Goal: Contribute content

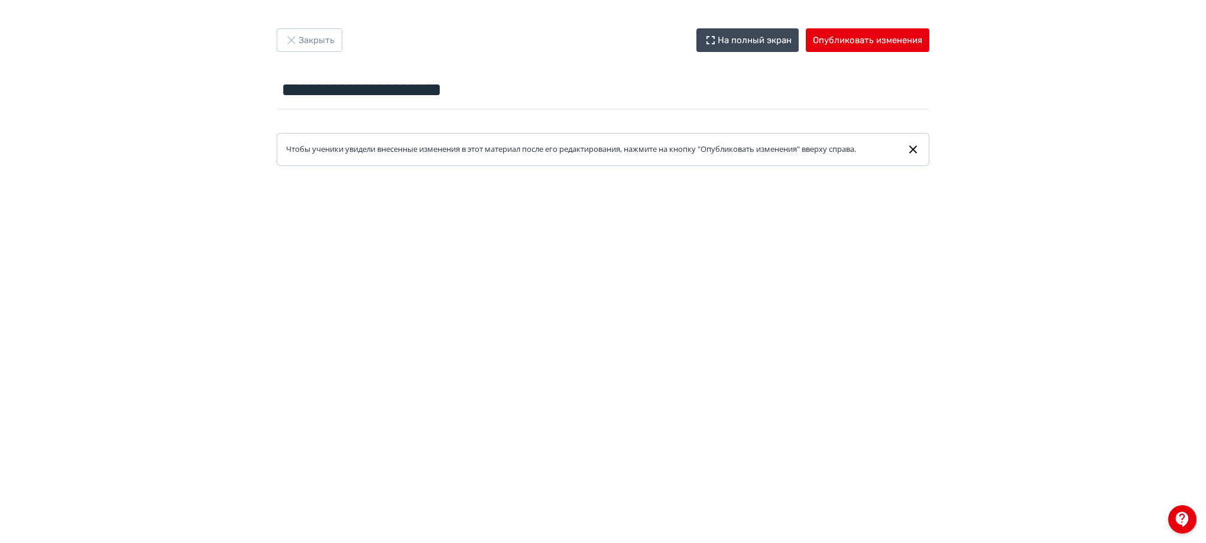
scroll to position [178, 0]
click at [326, 41] on button "Закрыть" at bounding box center [310, 40] width 66 height 24
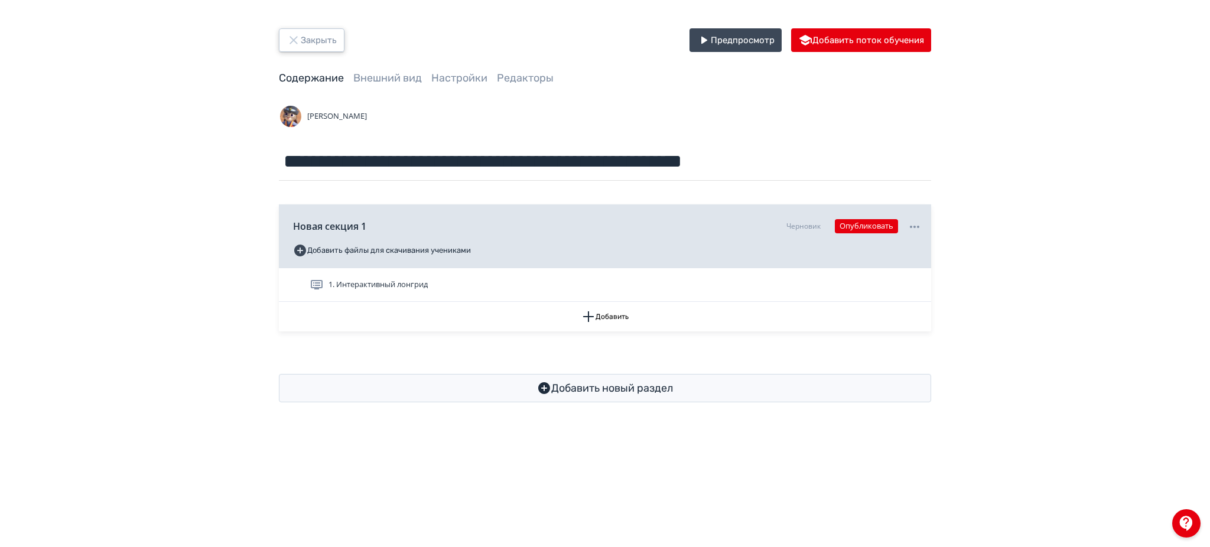
click at [326, 41] on button "Закрыть" at bounding box center [312, 40] width 66 height 24
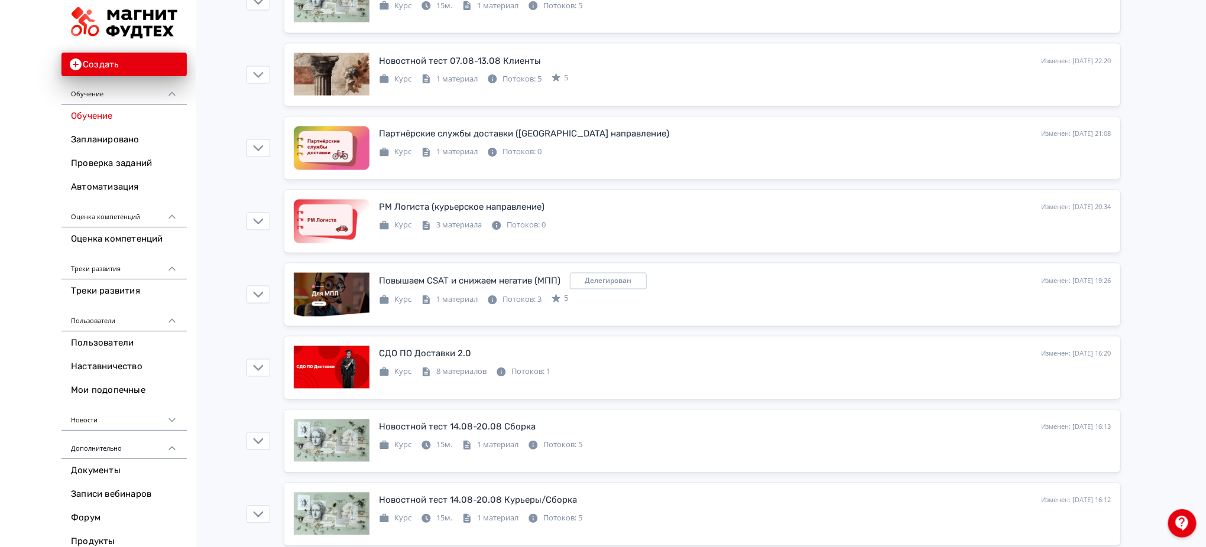
scroll to position [1024, 0]
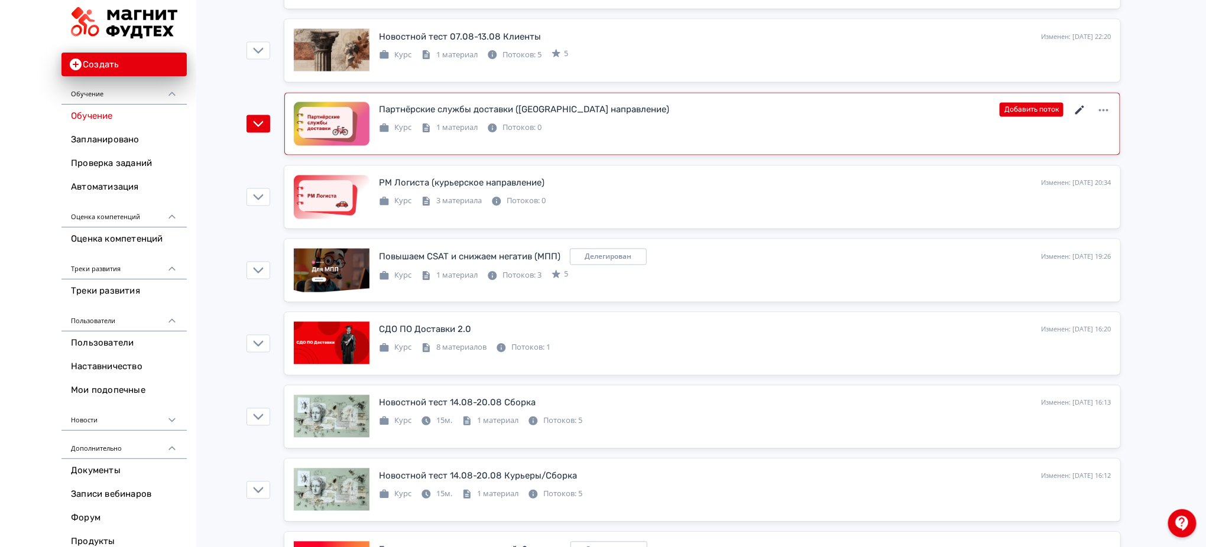
click at [1080, 106] on icon at bounding box center [1080, 110] width 14 height 14
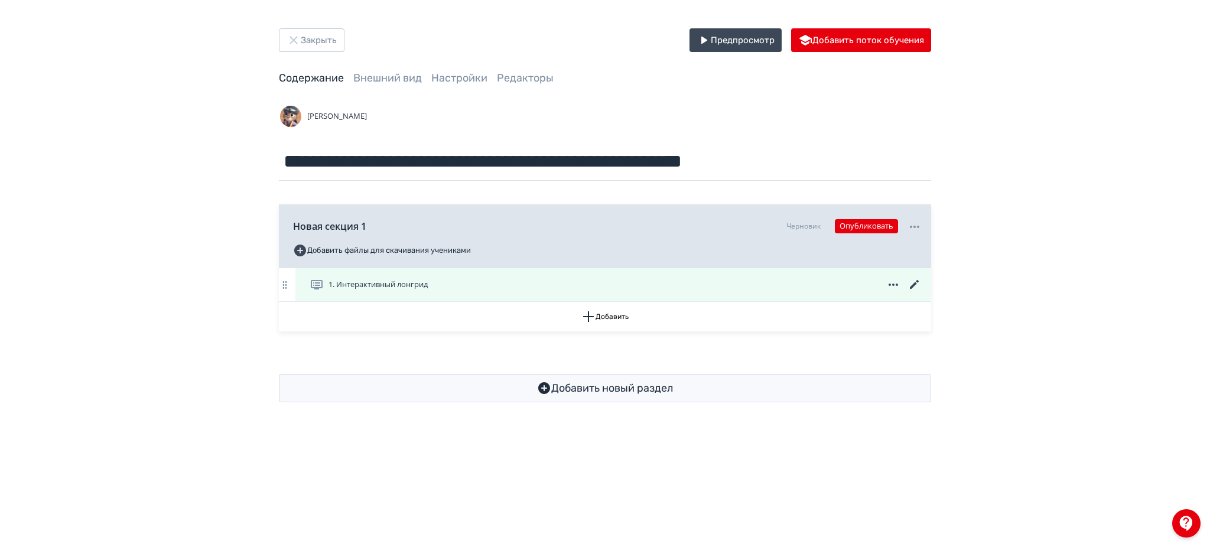
click at [913, 282] on icon at bounding box center [915, 285] width 14 height 14
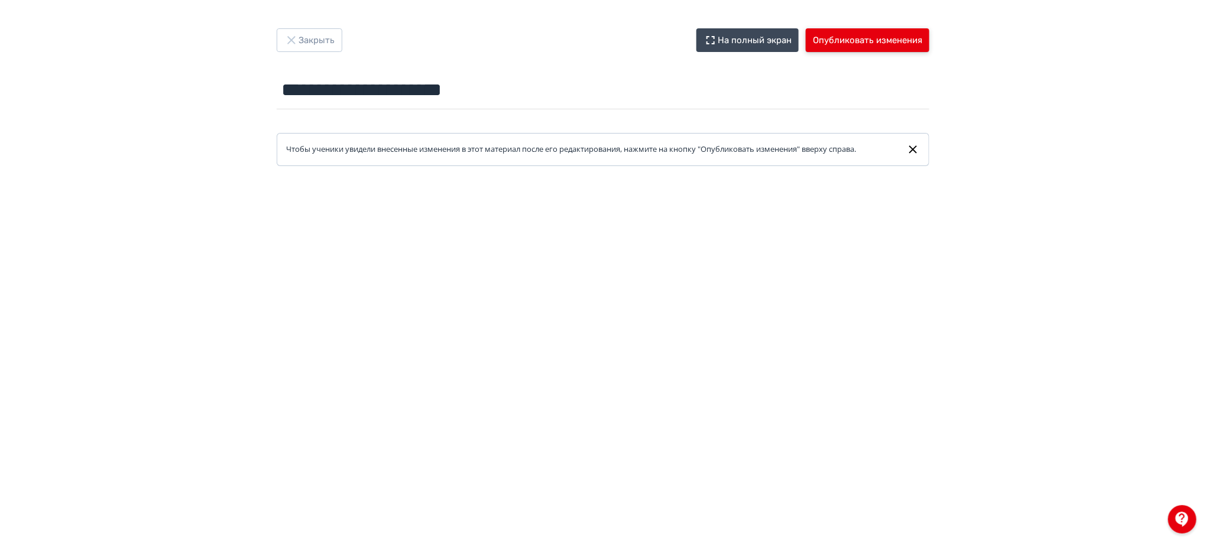
click at [885, 38] on button "Опубликовать изменения" at bounding box center [867, 40] width 124 height 24
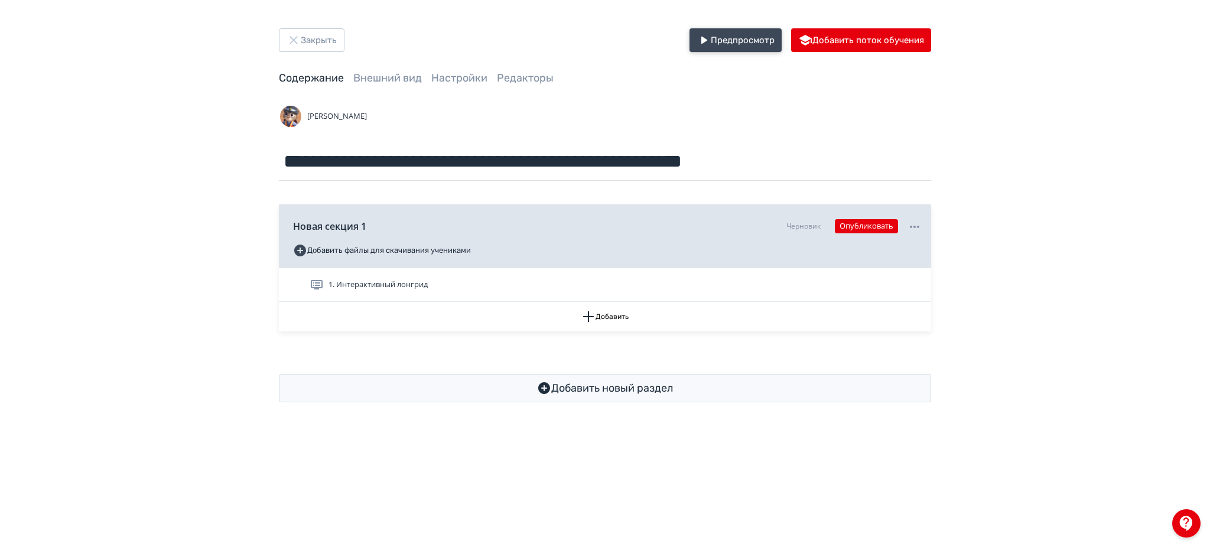
click at [747, 38] on button "Предпросмотр" at bounding box center [736, 40] width 92 height 24
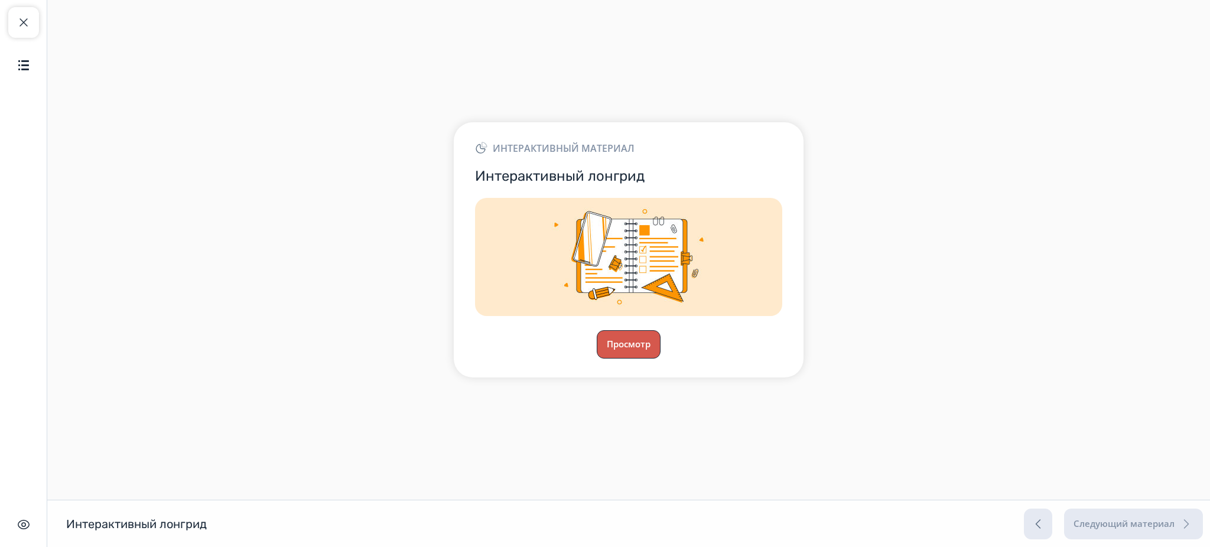
click at [609, 350] on button "Просмотр" at bounding box center [629, 344] width 64 height 28
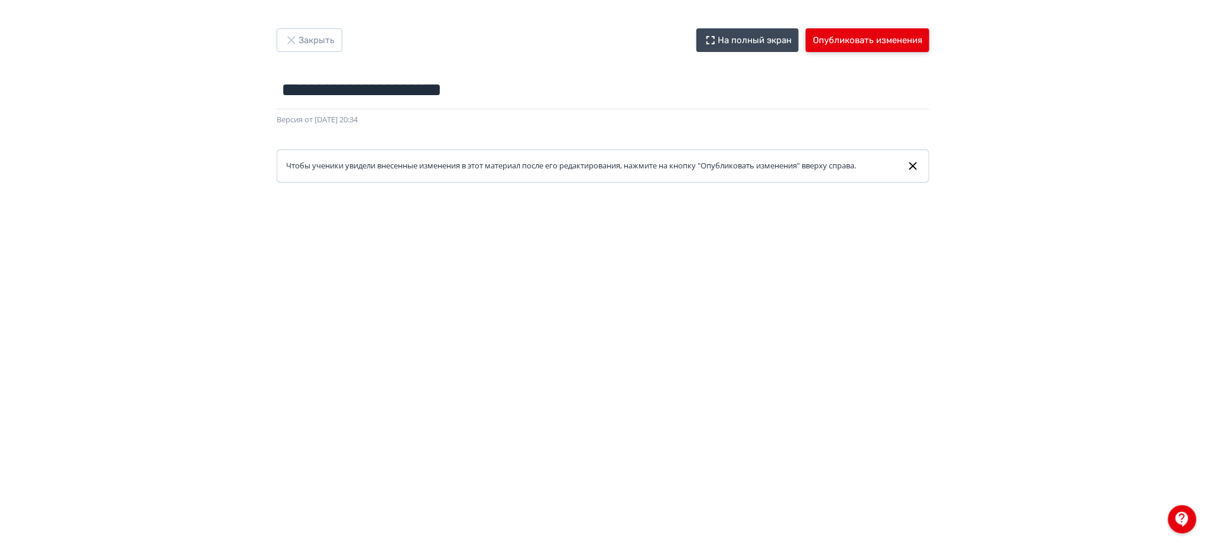
click at [881, 42] on button "Опубликовать изменения" at bounding box center [867, 40] width 124 height 24
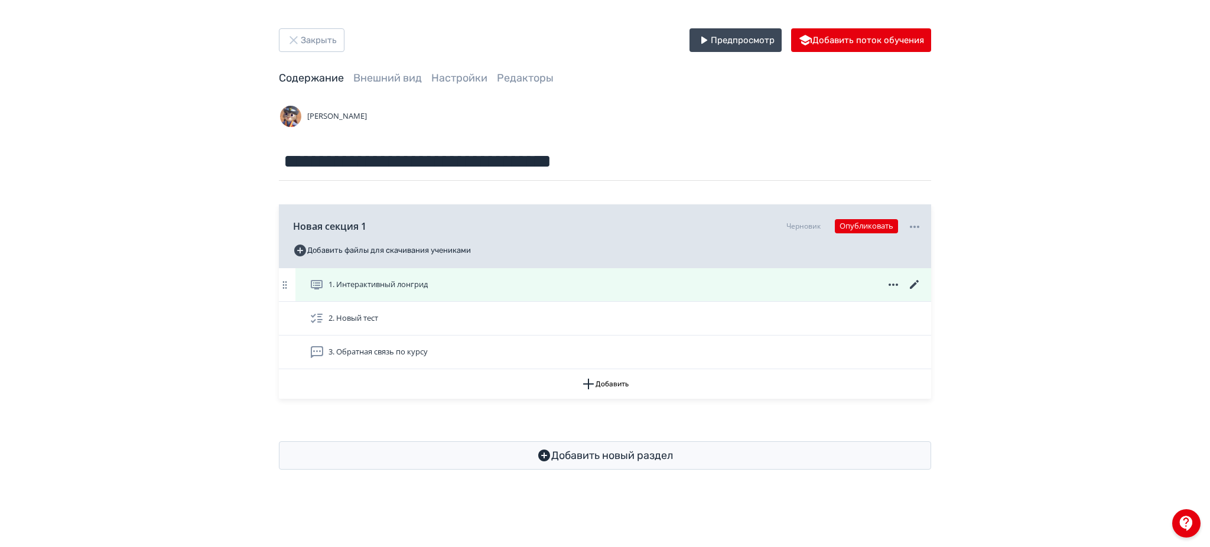
click at [915, 285] on icon at bounding box center [914, 284] width 9 height 9
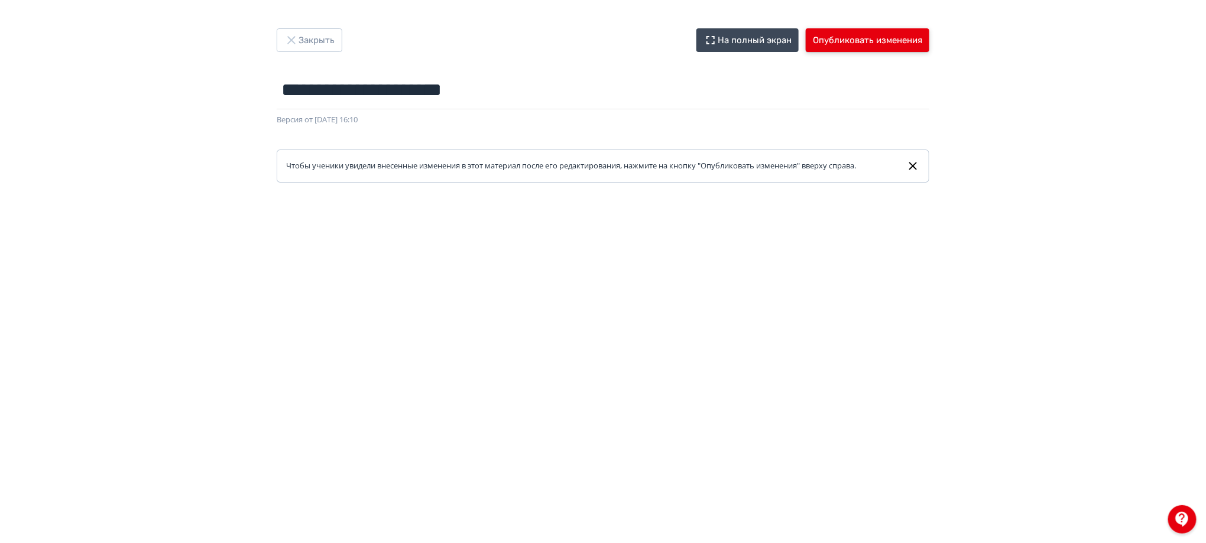
click at [856, 46] on button "Опубликовать изменения" at bounding box center [867, 40] width 124 height 24
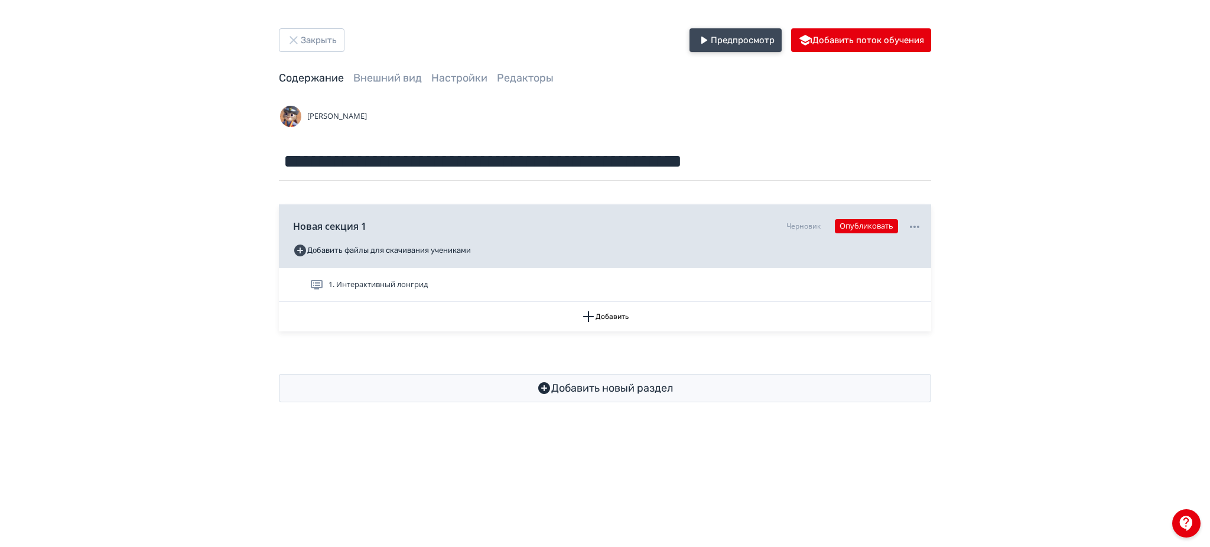
click at [725, 43] on button "Предпросмотр" at bounding box center [736, 40] width 92 height 24
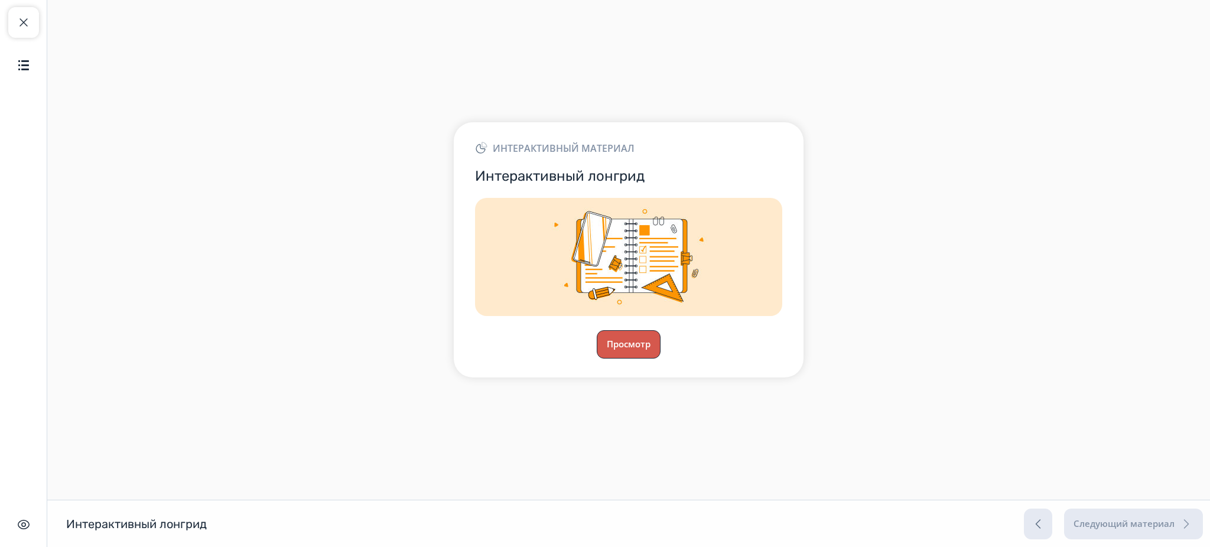
click at [610, 349] on button "Просмотр" at bounding box center [629, 344] width 64 height 28
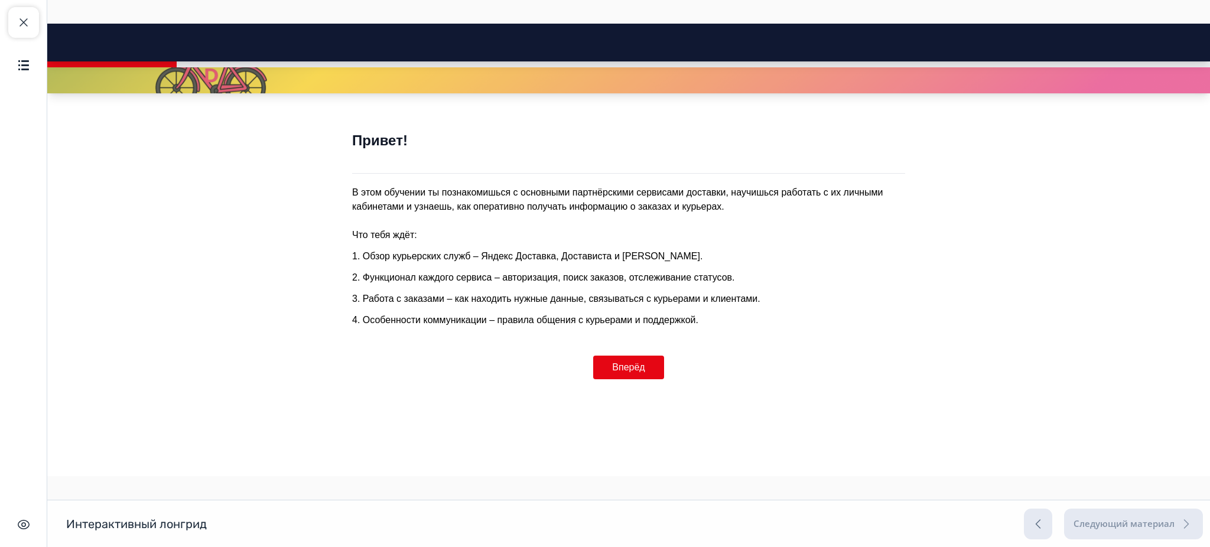
scroll to position [153, 0]
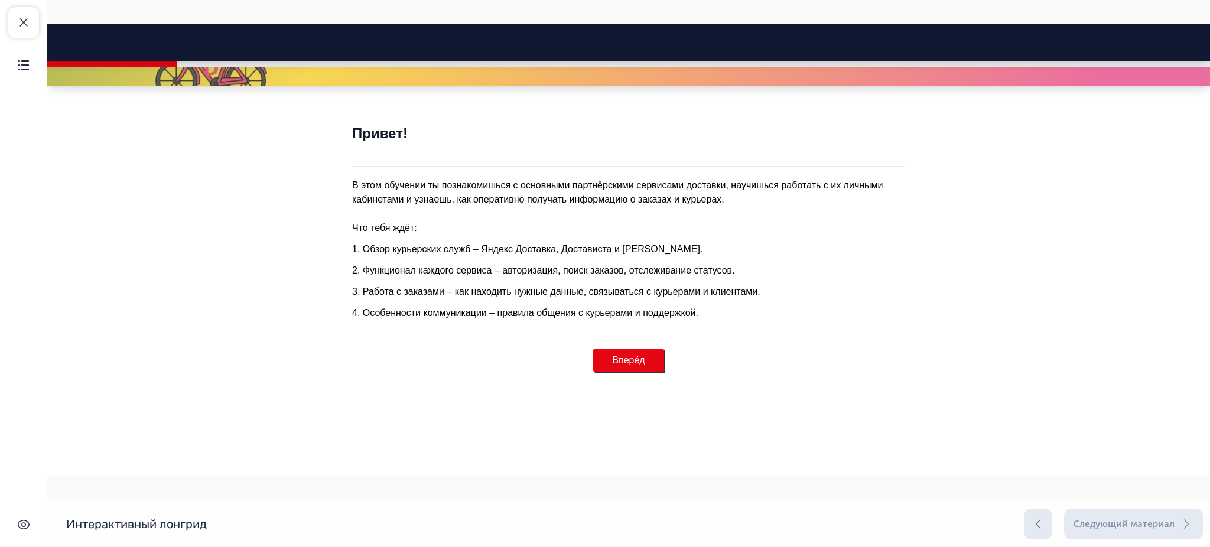
click at [630, 363] on button "Вперёд" at bounding box center [628, 361] width 70 height 24
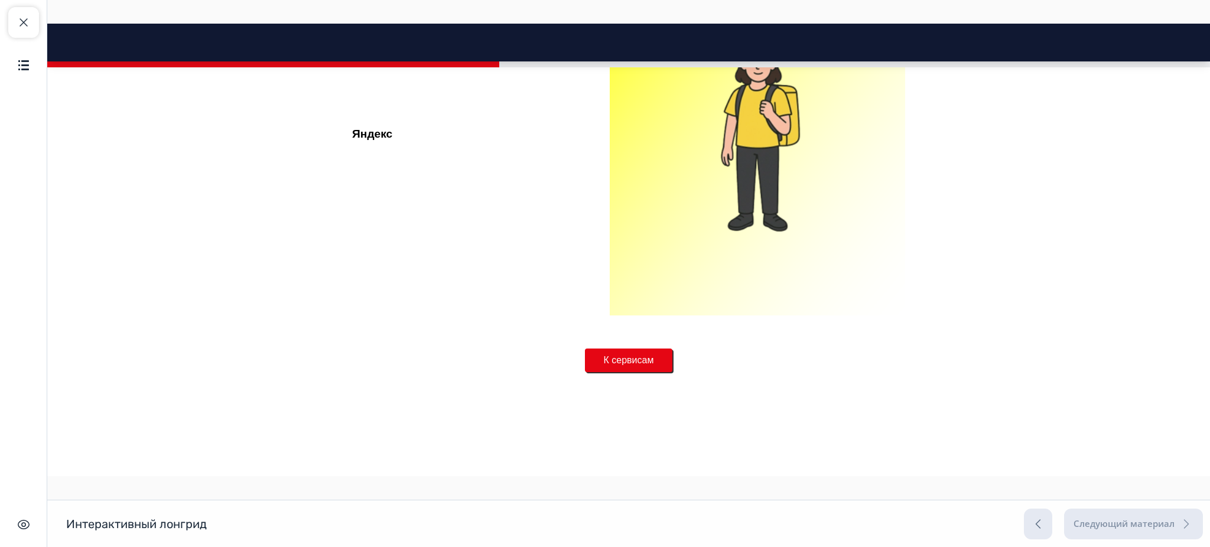
click at [619, 359] on button "К сервисам" at bounding box center [629, 361] width 88 height 24
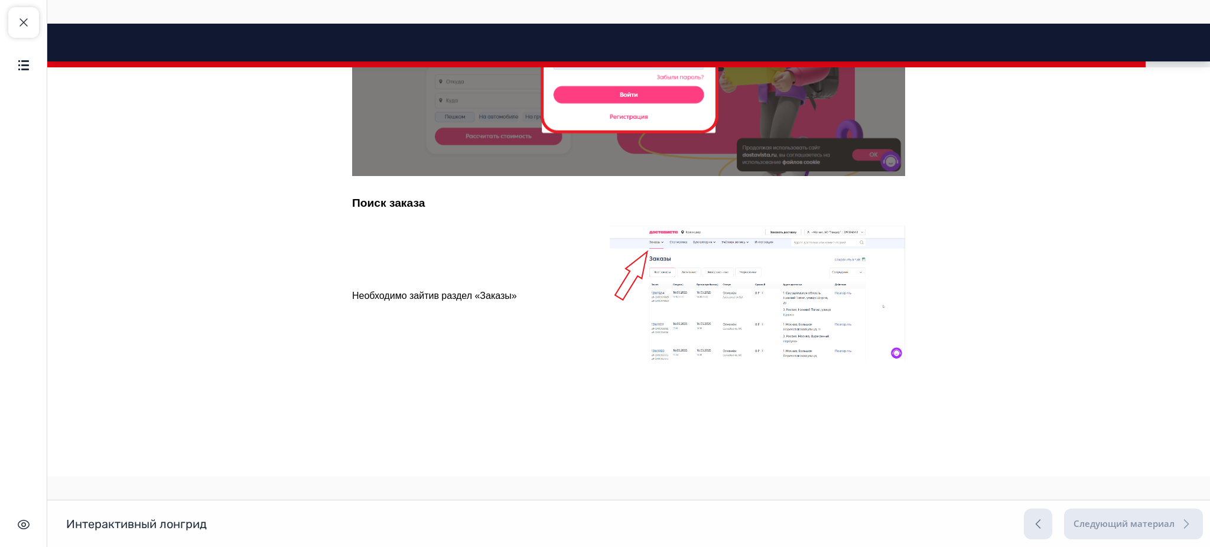
scroll to position [2471, 0]
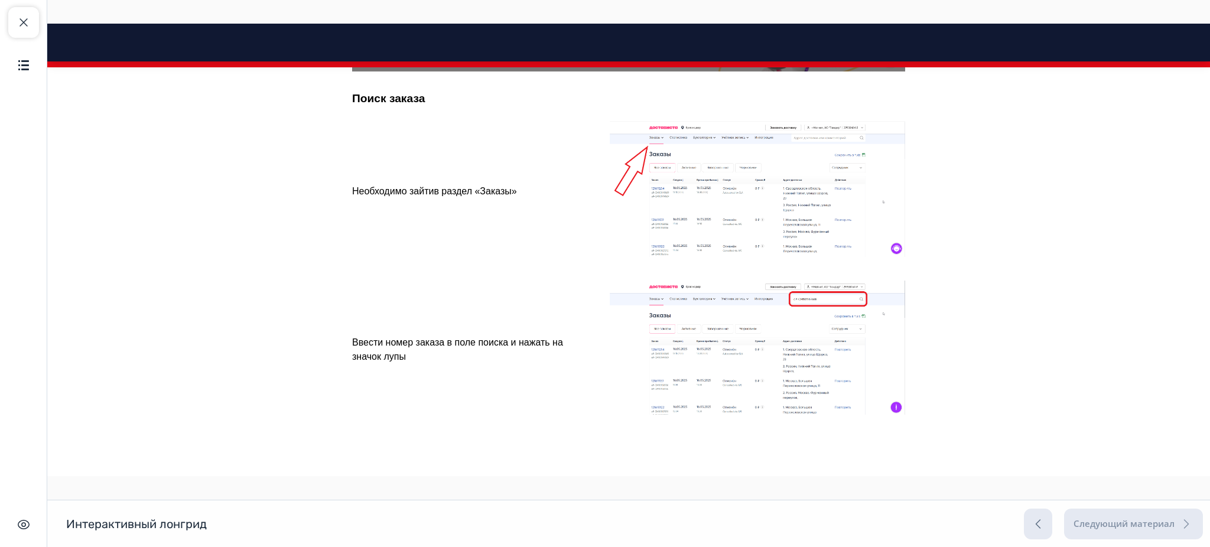
click at [729, 255] on img at bounding box center [757, 189] width 295 height 136
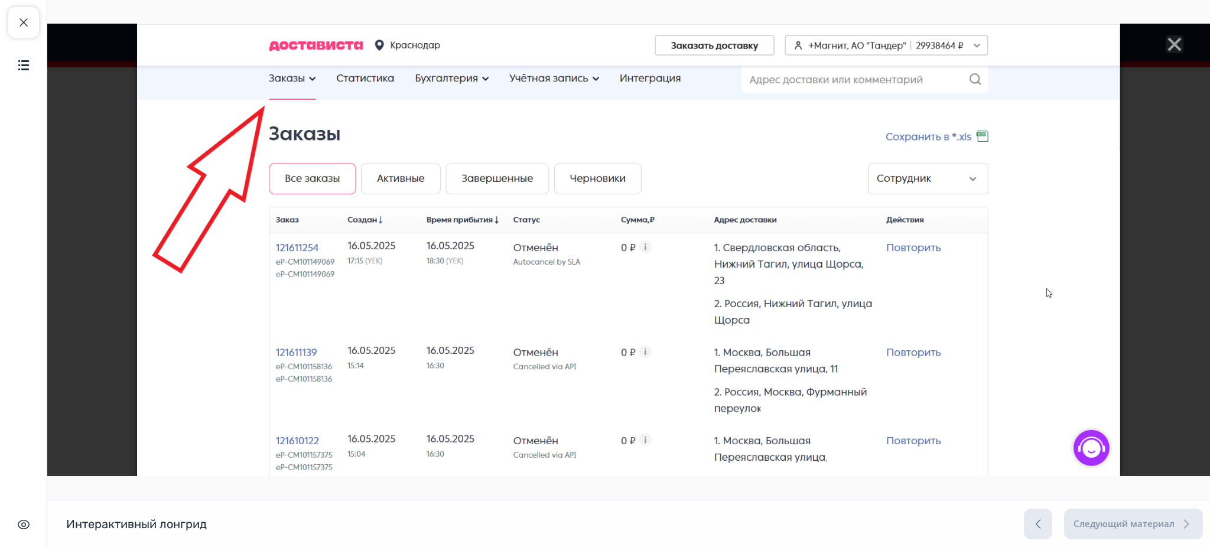
click at [1152, 228] on div at bounding box center [628, 250] width 1163 height 453
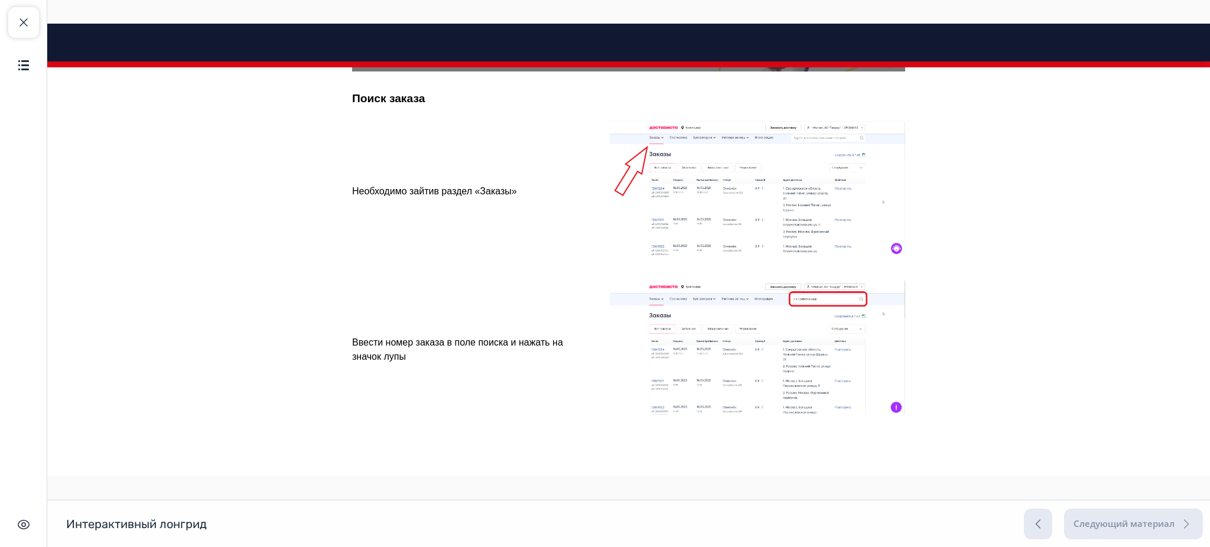
click at [762, 193] on img at bounding box center [757, 189] width 295 height 136
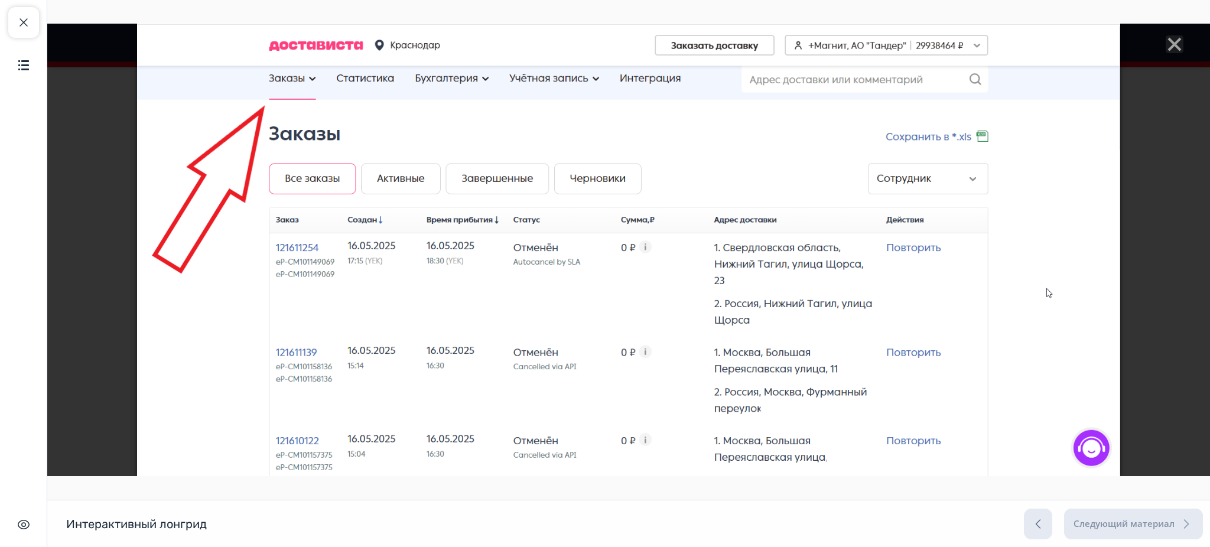
click at [762, 193] on img at bounding box center [628, 250] width 983 height 453
click at [1158, 164] on div at bounding box center [628, 250] width 1163 height 453
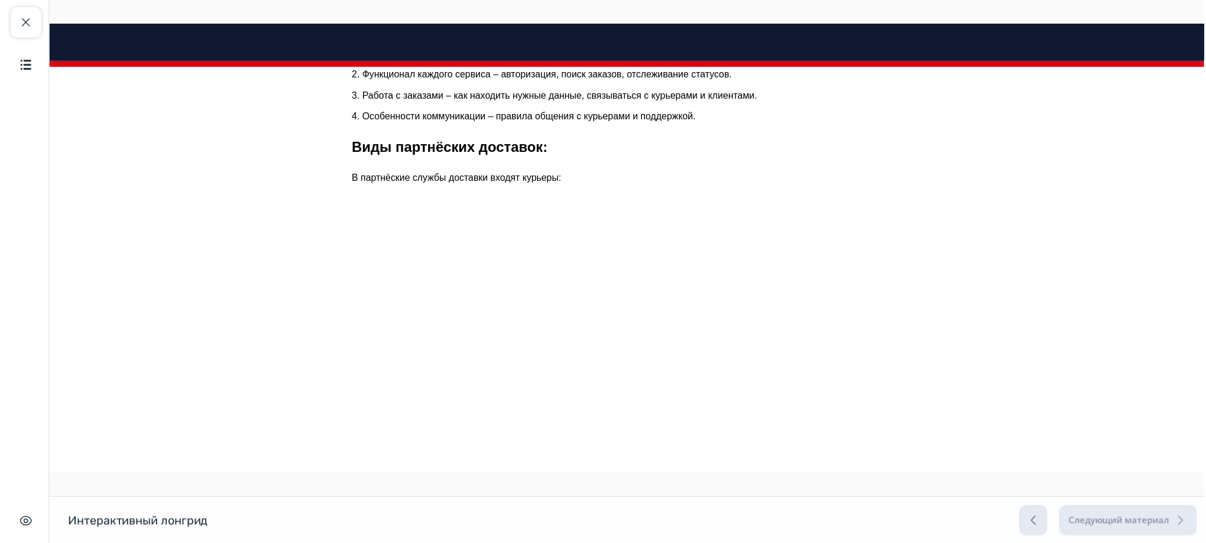
scroll to position [0, 0]
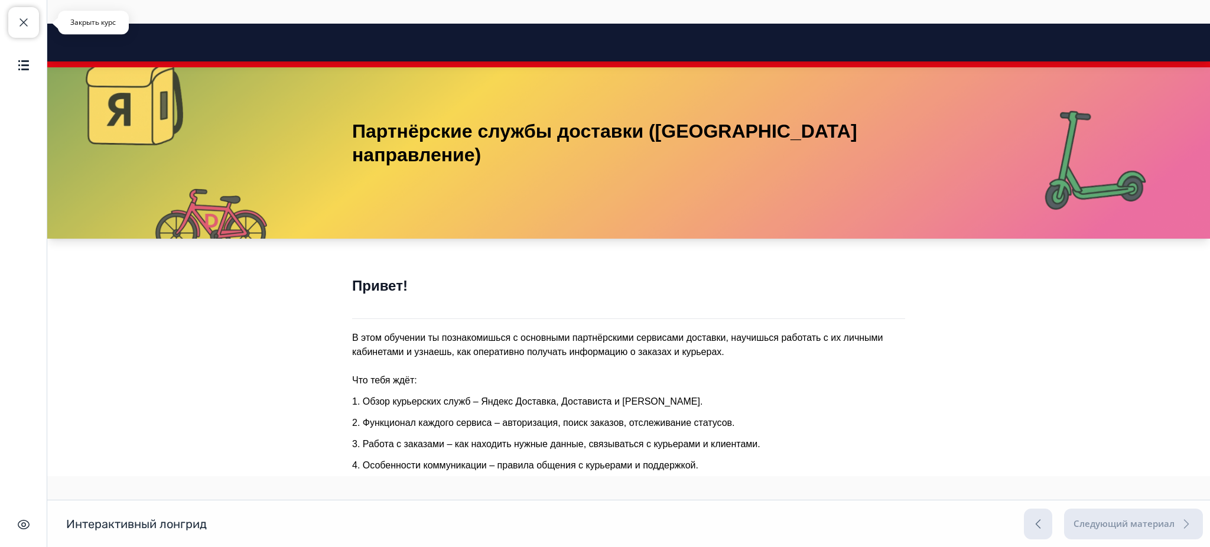
click at [18, 9] on button "Закрыть курс" at bounding box center [23, 22] width 31 height 31
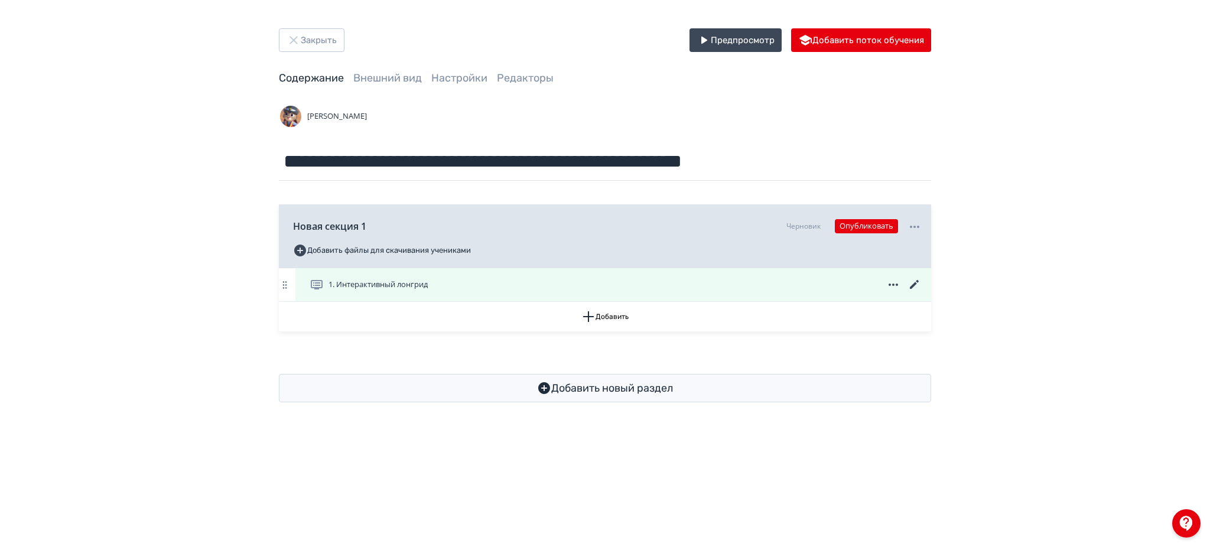
click at [912, 283] on icon at bounding box center [915, 285] width 14 height 14
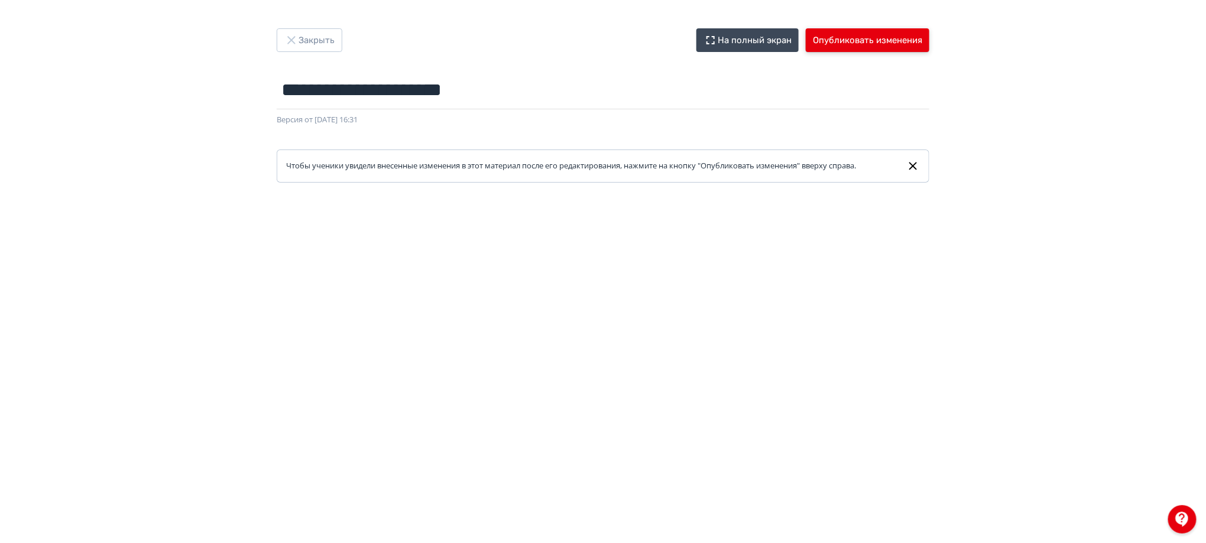
click at [861, 37] on button "Опубликовать изменения" at bounding box center [867, 40] width 124 height 24
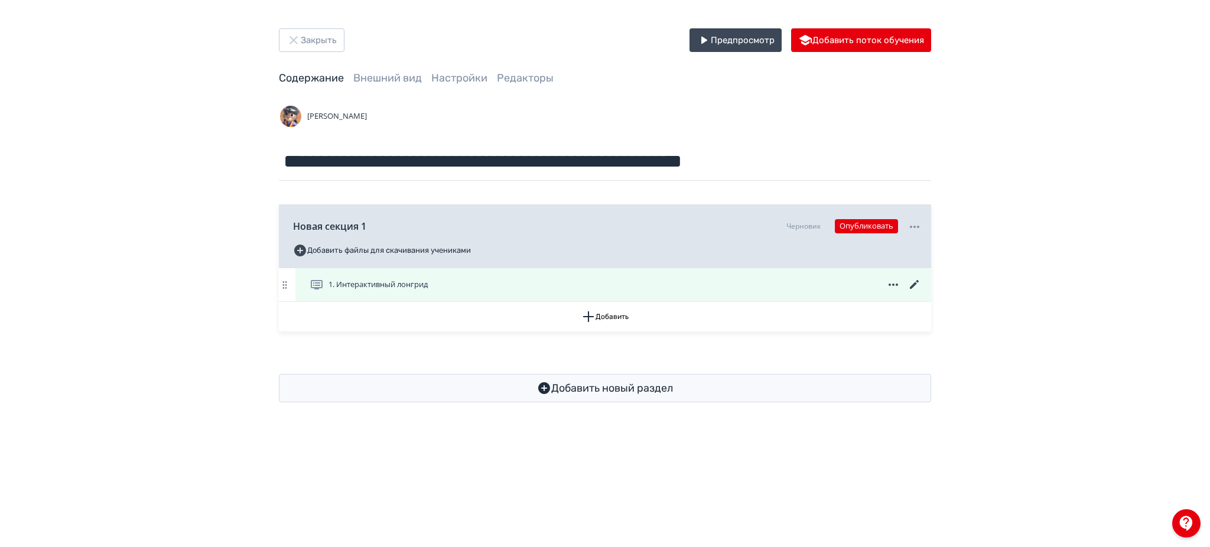
click at [913, 283] on icon at bounding box center [915, 285] width 14 height 14
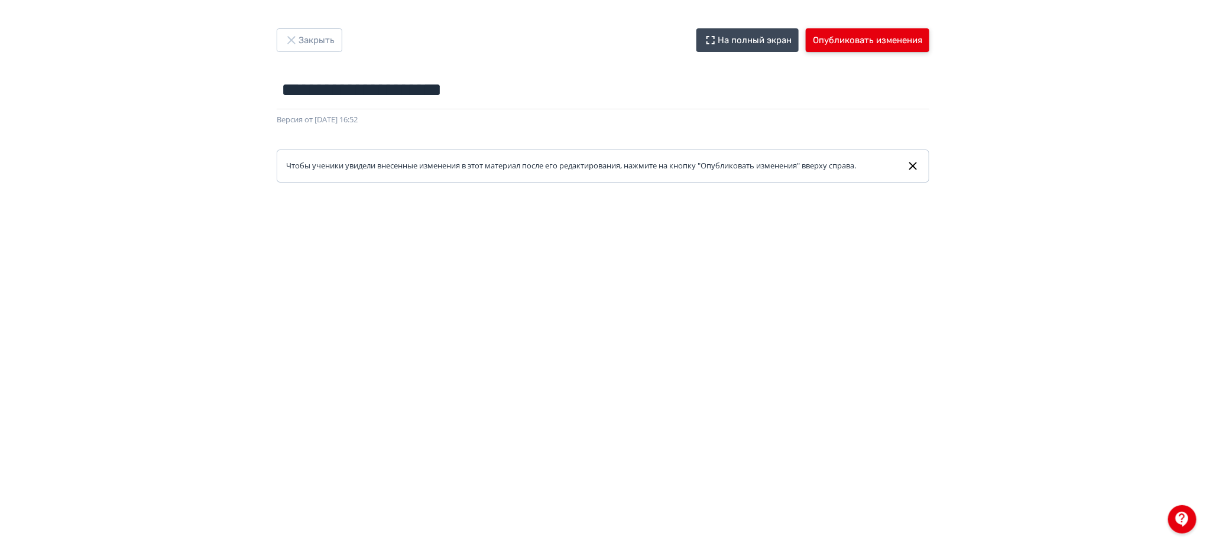
click at [844, 34] on button "Опубликовать изменения" at bounding box center [867, 40] width 124 height 24
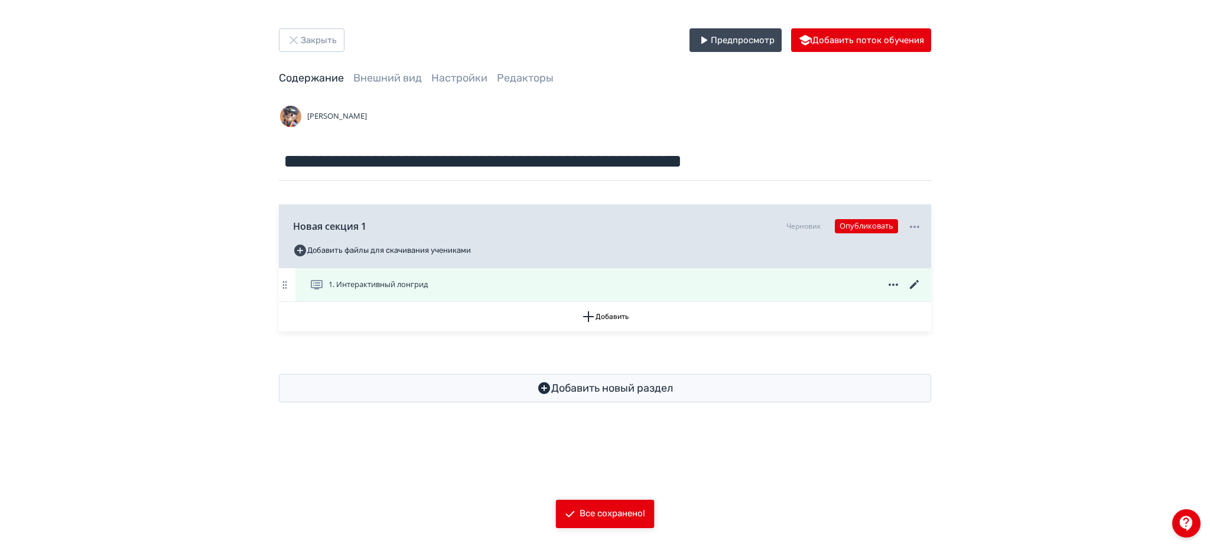
click at [915, 288] on icon at bounding box center [915, 285] width 14 height 14
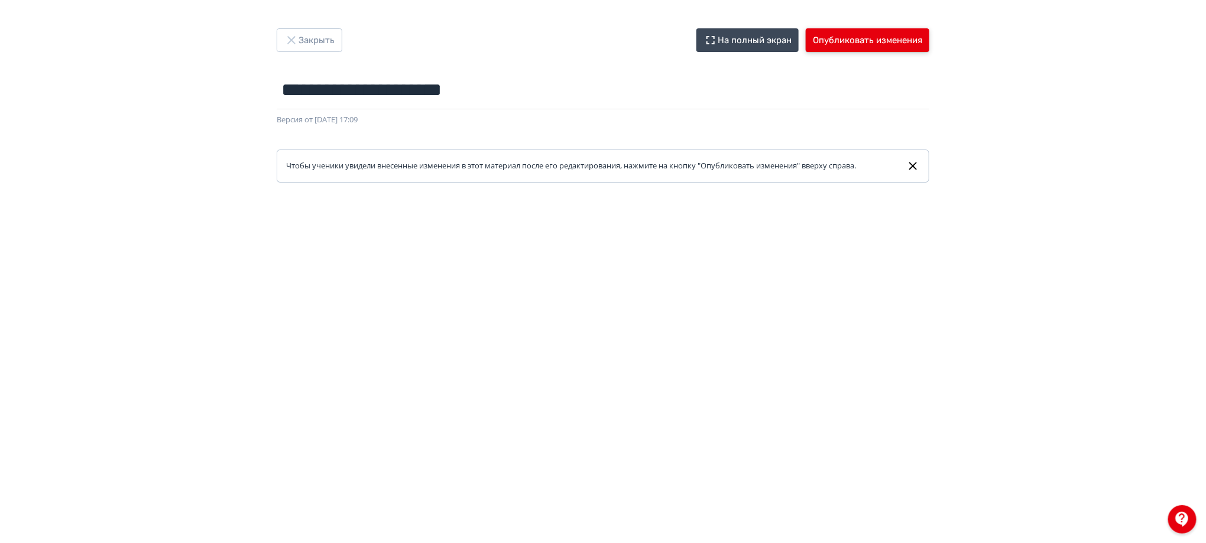
click at [867, 34] on button "Опубликовать изменения" at bounding box center [867, 40] width 124 height 24
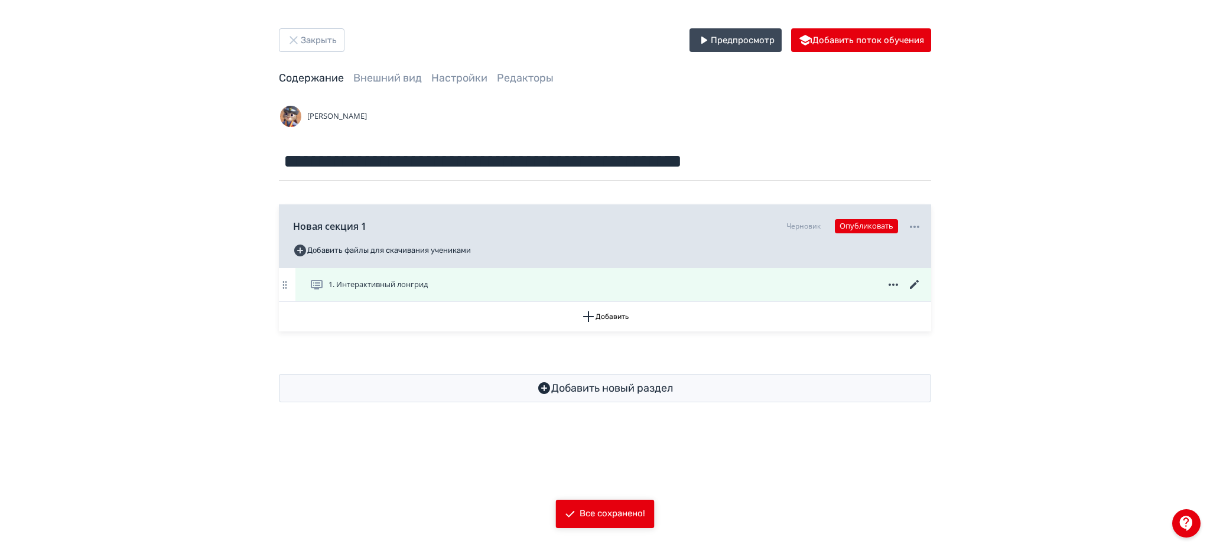
click at [914, 287] on icon at bounding box center [915, 285] width 14 height 14
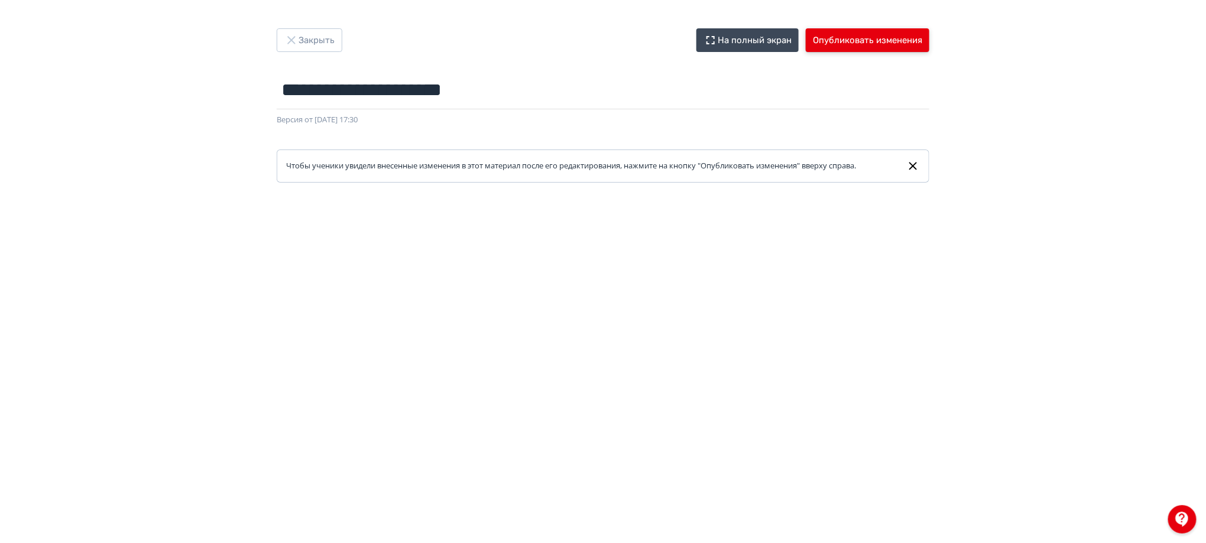
click at [878, 46] on button "Опубликовать изменения" at bounding box center [867, 40] width 124 height 24
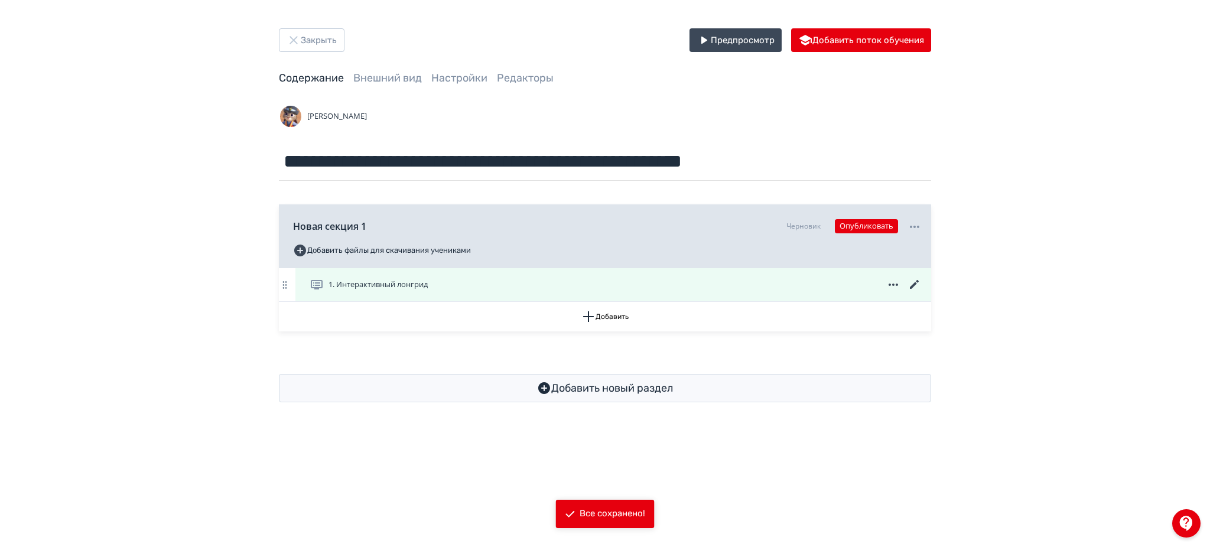
click at [912, 290] on icon at bounding box center [915, 285] width 14 height 14
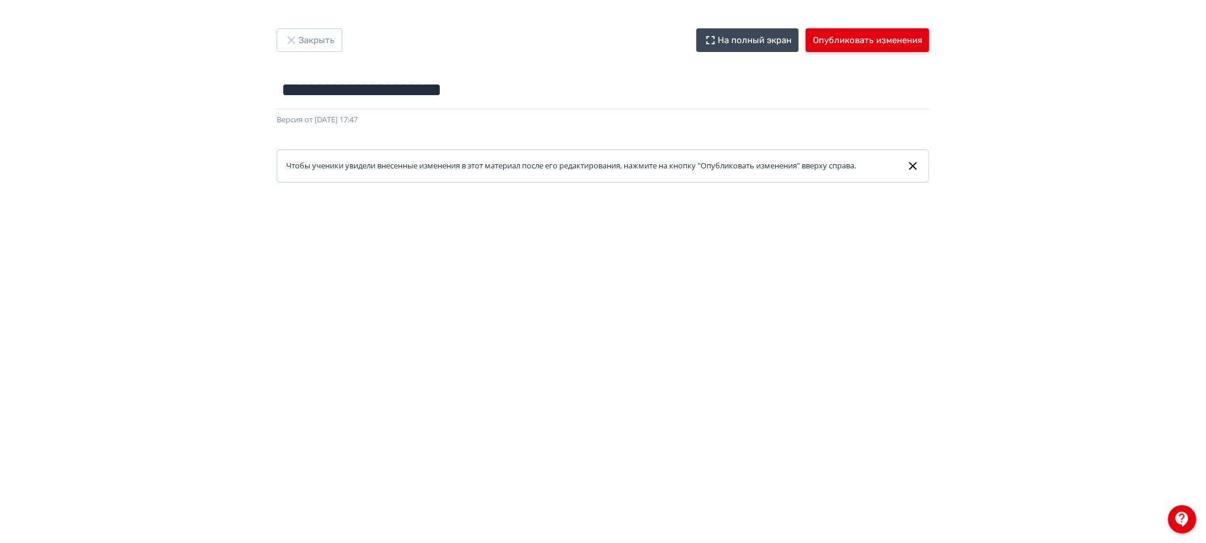
click at [856, 32] on button "Опубликовать изменения" at bounding box center [867, 40] width 124 height 24
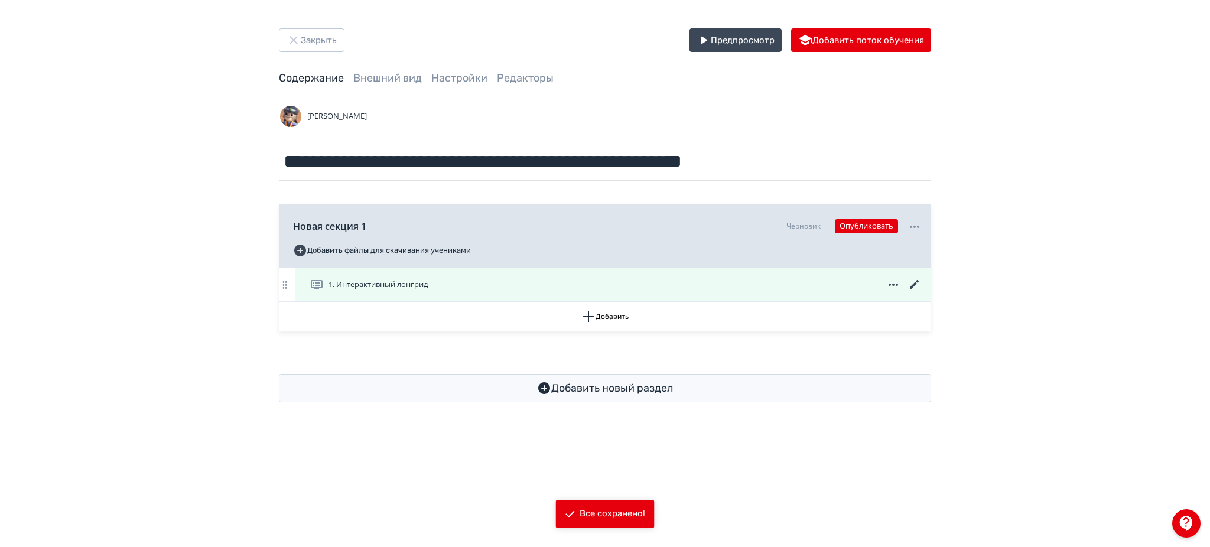
click at [912, 284] on icon at bounding box center [914, 284] width 9 height 9
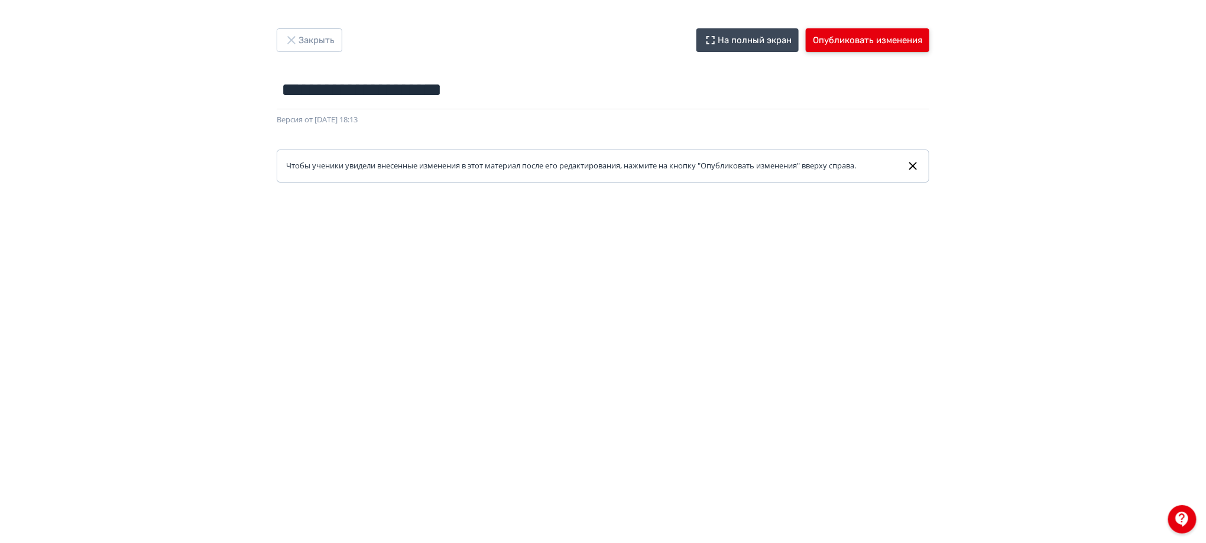
click at [869, 41] on button "Опубликовать изменения" at bounding box center [867, 40] width 124 height 24
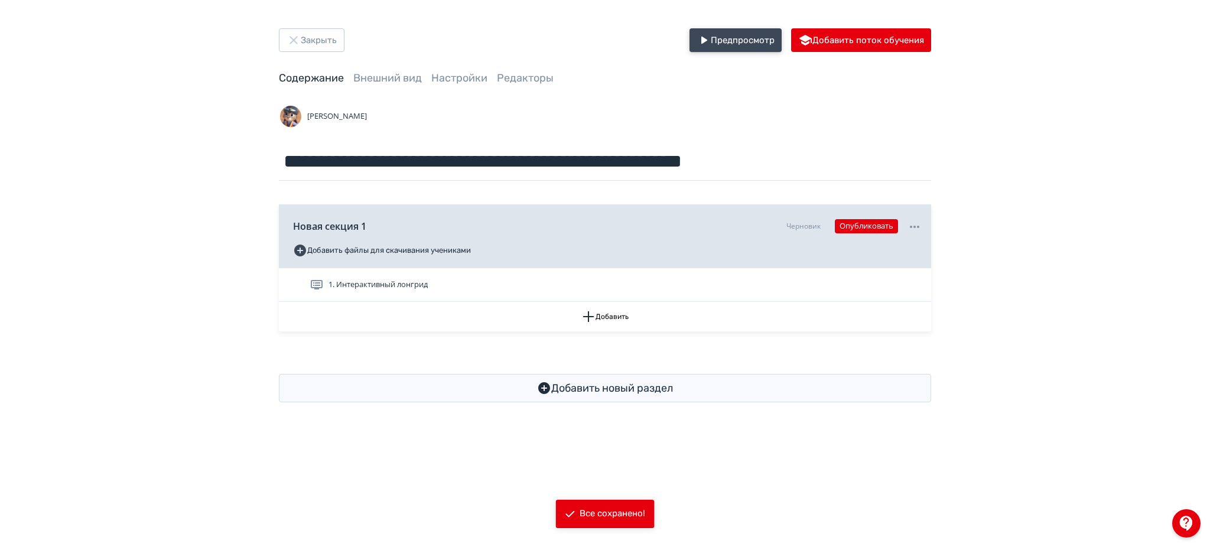
click at [739, 41] on button "Предпросмотр" at bounding box center [736, 40] width 92 height 24
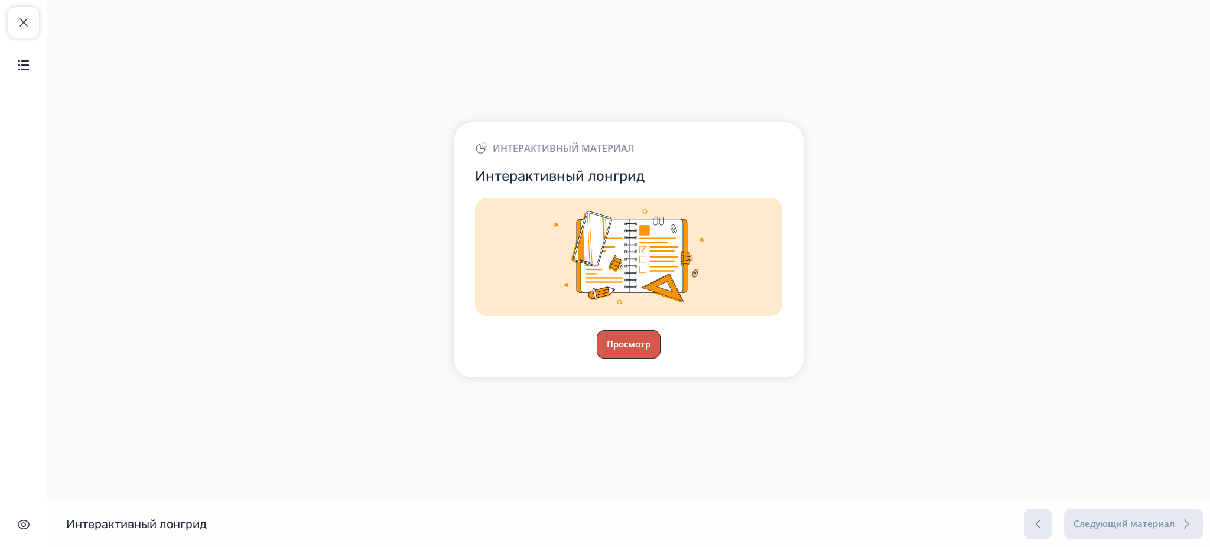
click at [632, 347] on button "Просмотр" at bounding box center [629, 344] width 64 height 28
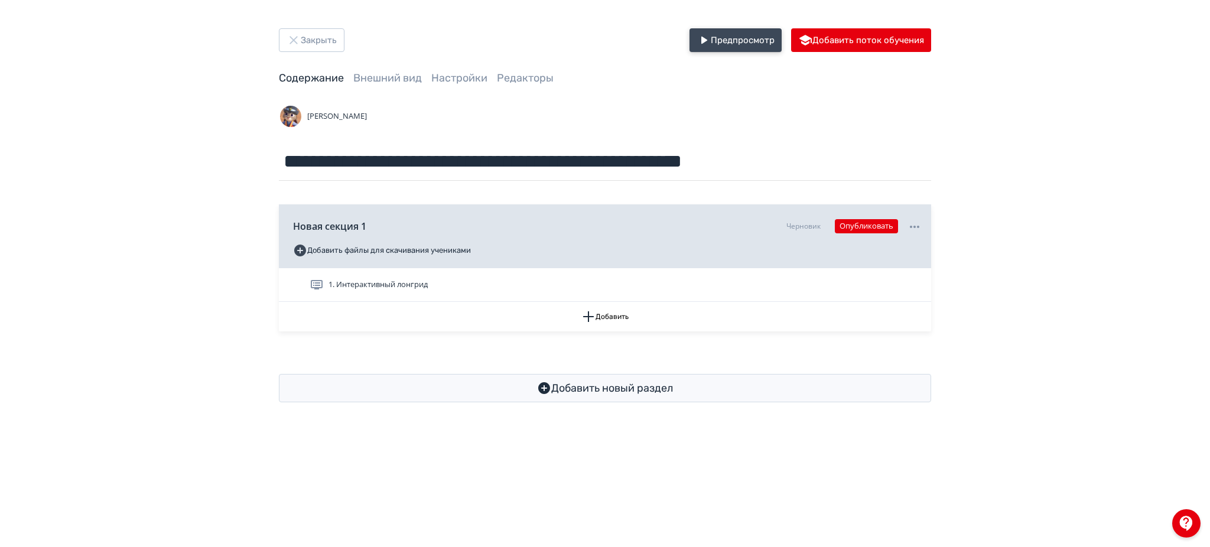
click at [749, 35] on button "Предпросмотр" at bounding box center [736, 40] width 92 height 24
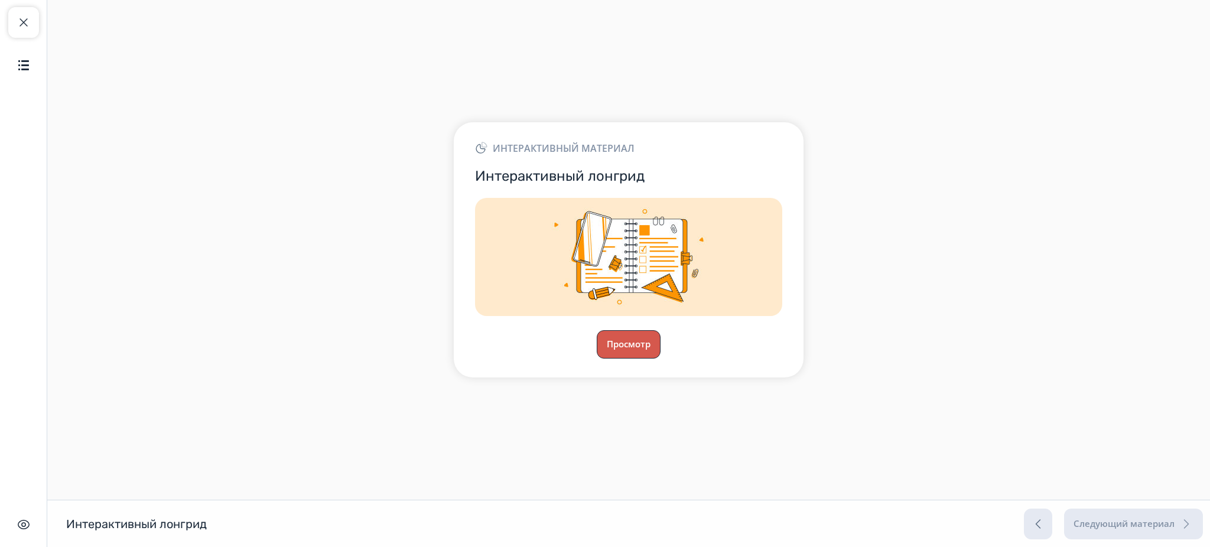
click at [635, 338] on button "Просмотр" at bounding box center [629, 344] width 64 height 28
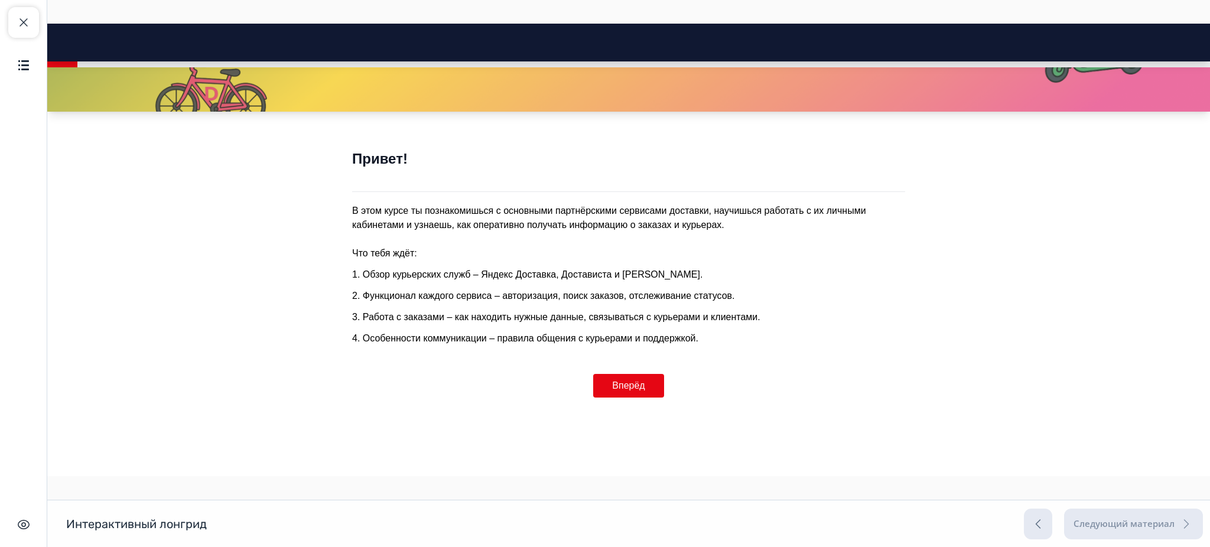
scroll to position [153, 0]
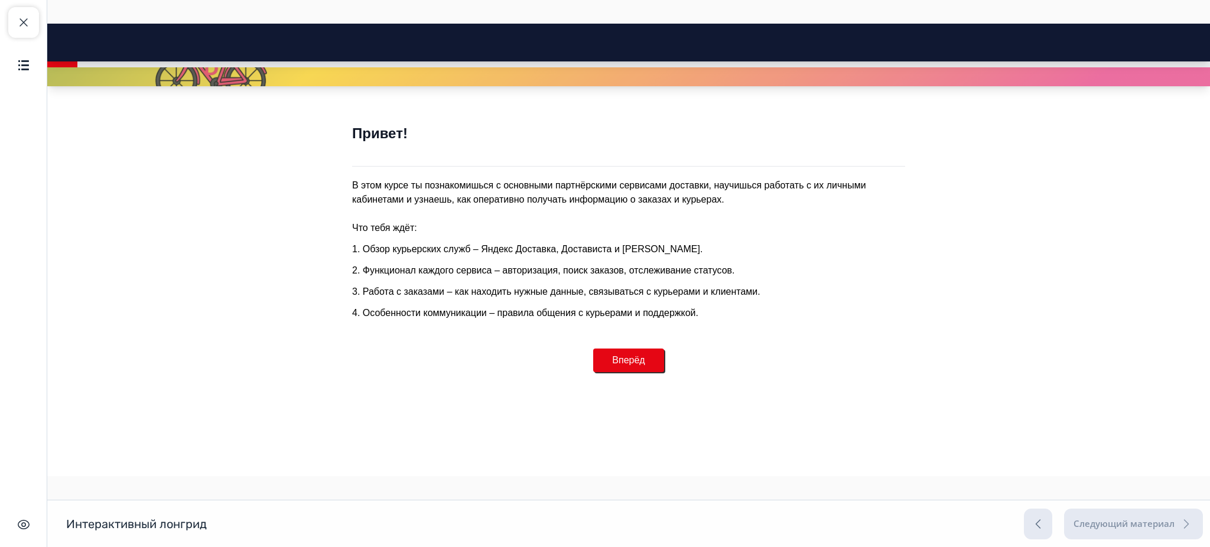
click at [625, 354] on button "Вперёд" at bounding box center [628, 361] width 70 height 24
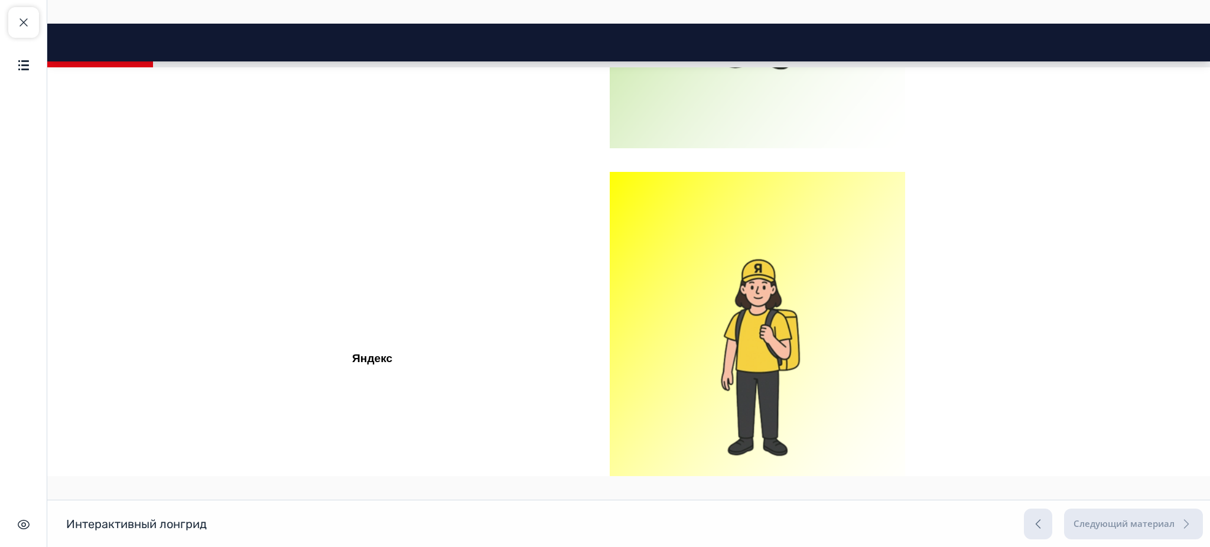
scroll to position [1272, 0]
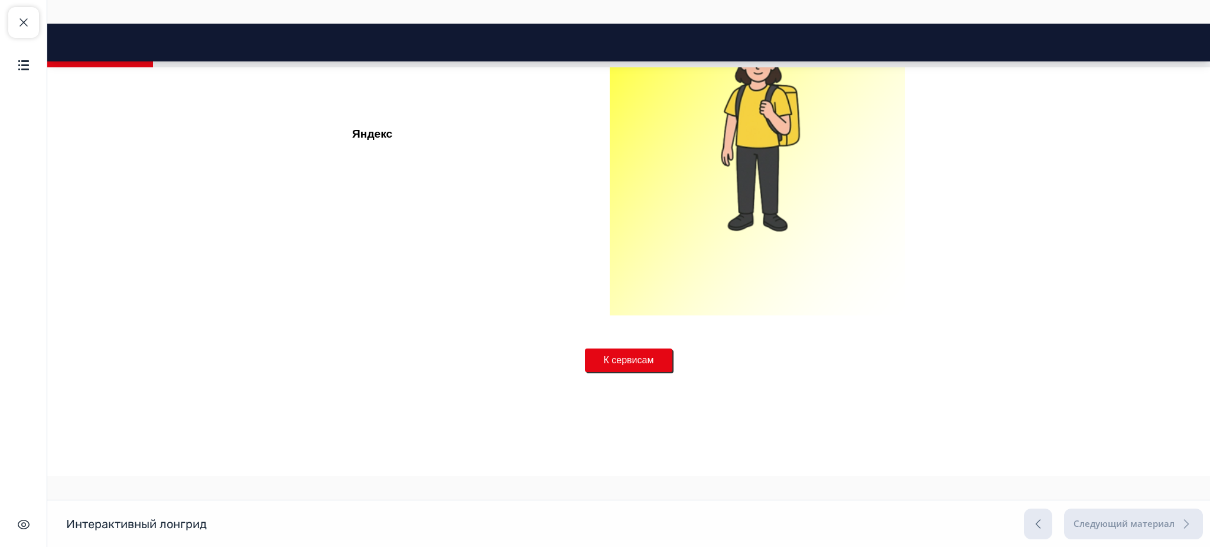
click at [632, 368] on button "К сервисам" at bounding box center [629, 361] width 88 height 24
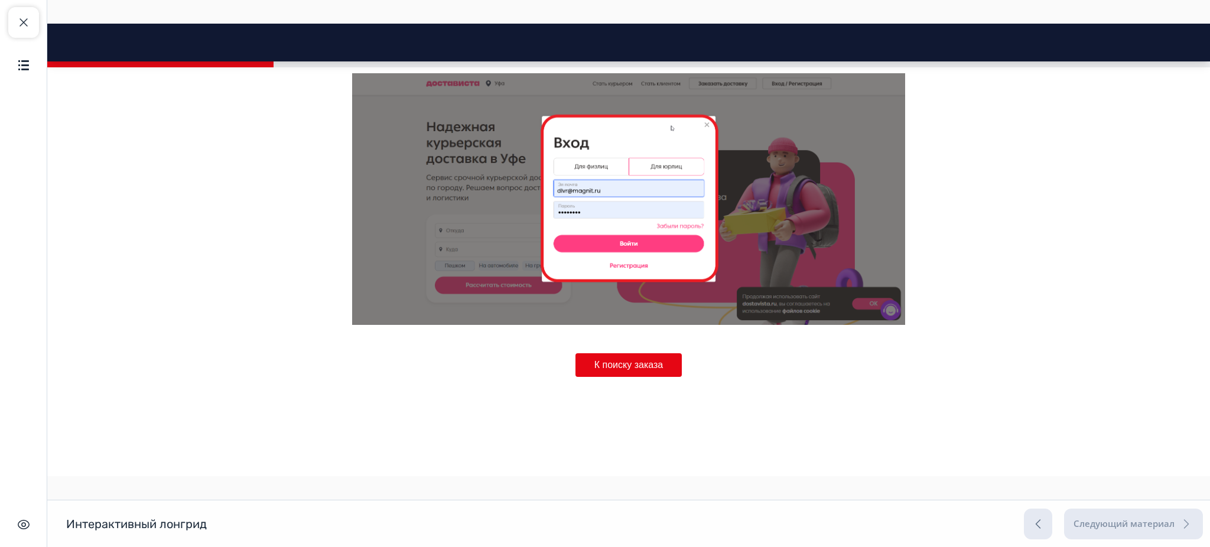
scroll to position [2222, 0]
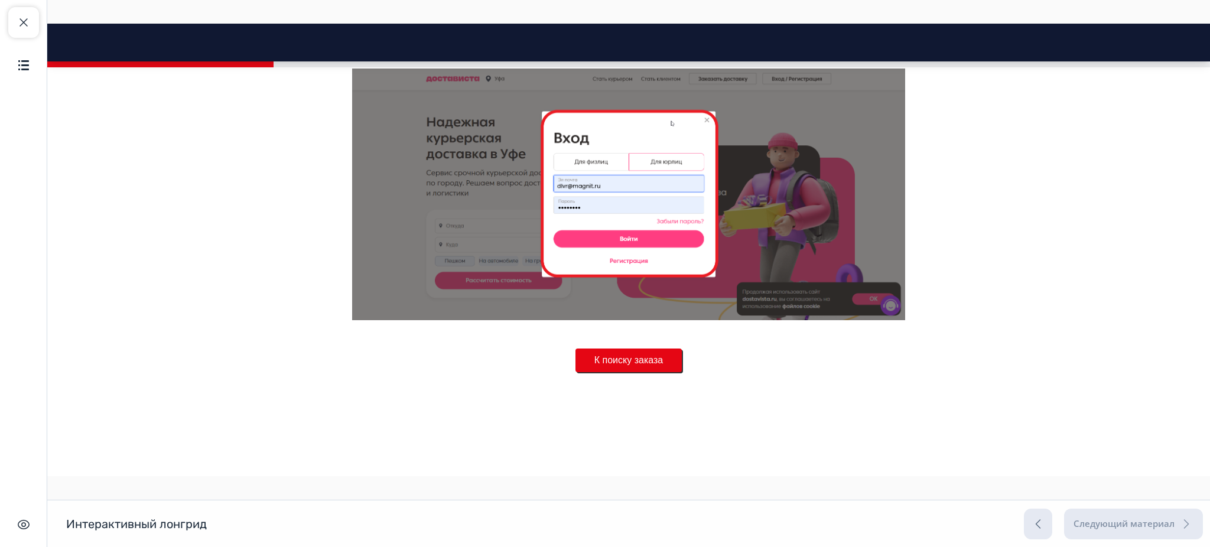
click at [593, 363] on button "К поиску заказа" at bounding box center [629, 361] width 106 height 24
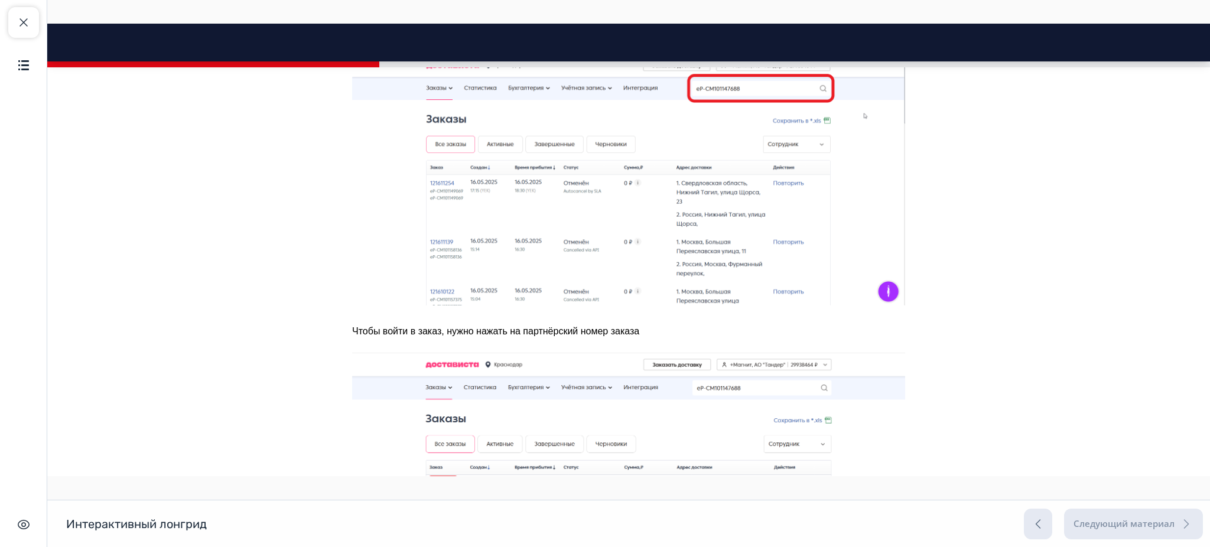
scroll to position [3107, 0]
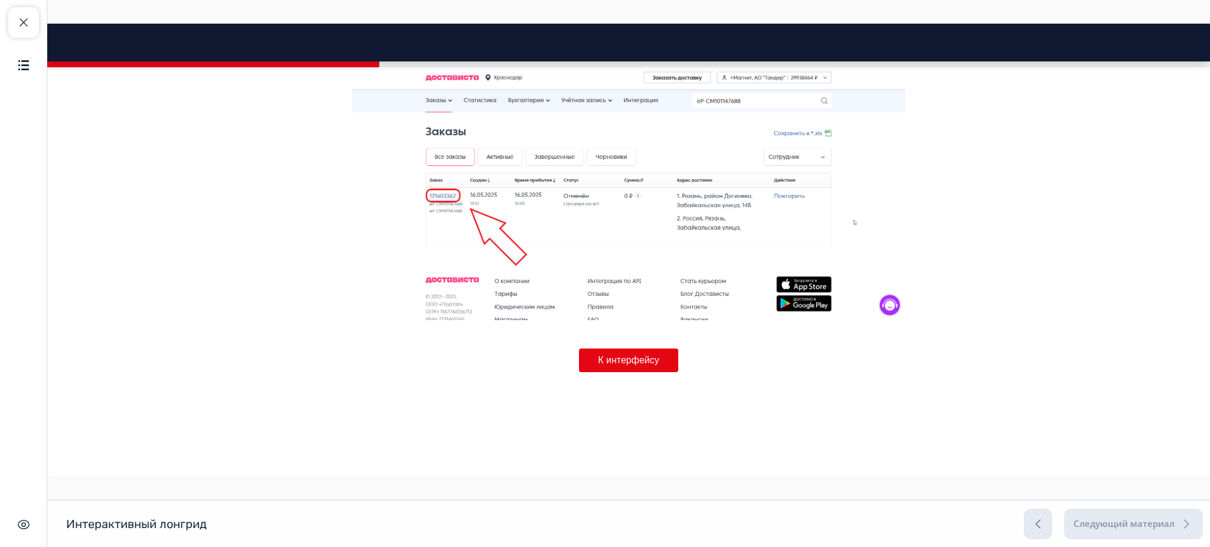
click at [592, 359] on button "К интерфейсу" at bounding box center [628, 361] width 99 height 24
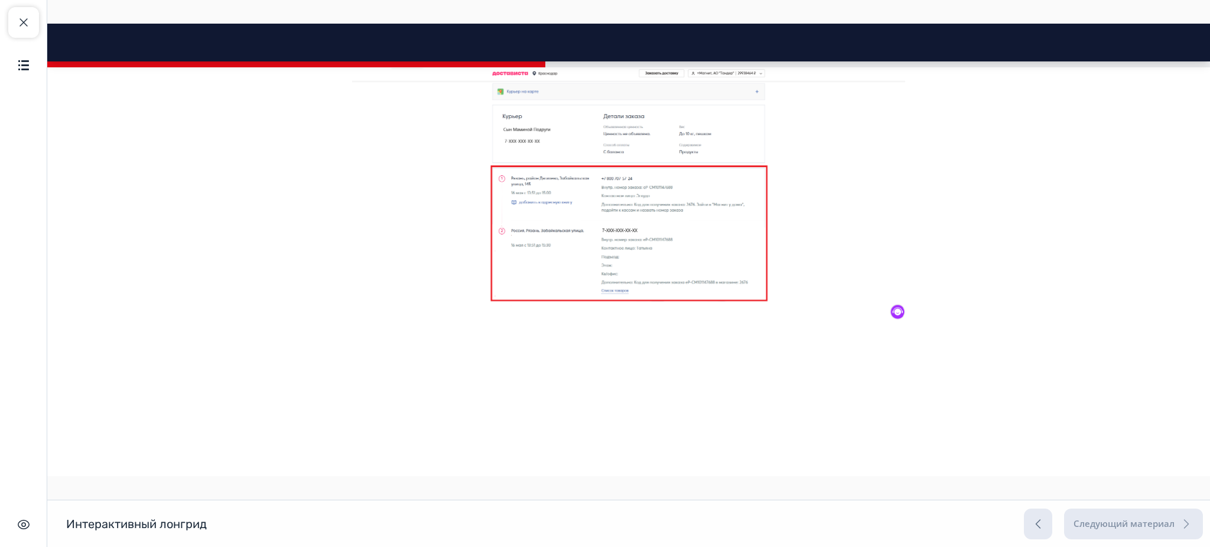
scroll to position [4750, 0]
click at [602, 356] on button "К поддержке" at bounding box center [628, 361] width 93 height 24
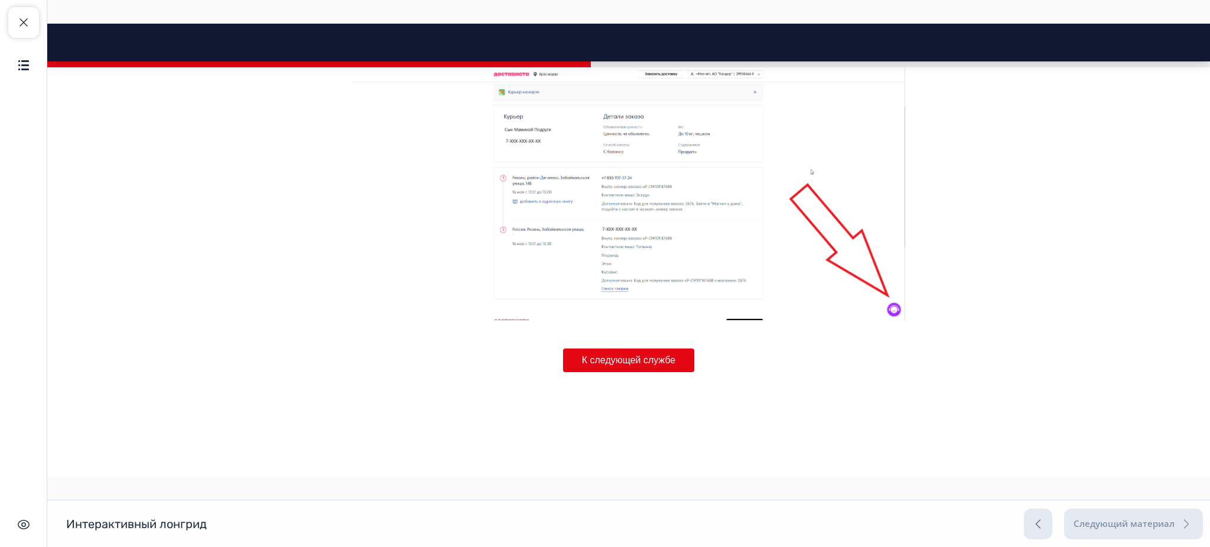
scroll to position [5327, 0]
click at [596, 355] on button "К следующей службе" at bounding box center [629, 361] width 132 height 24
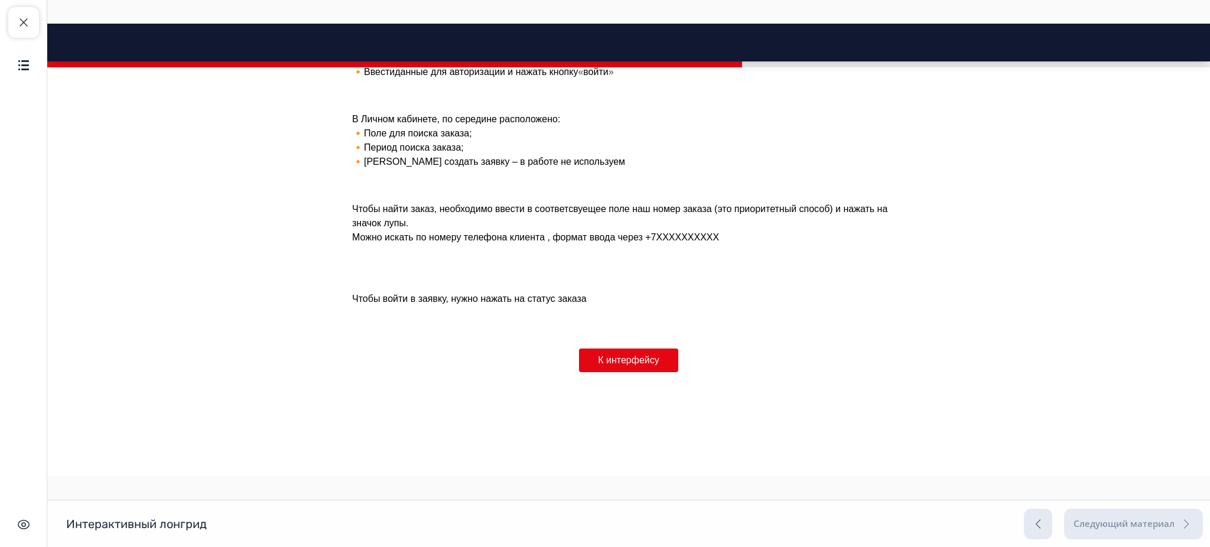
scroll to position [6716, 0]
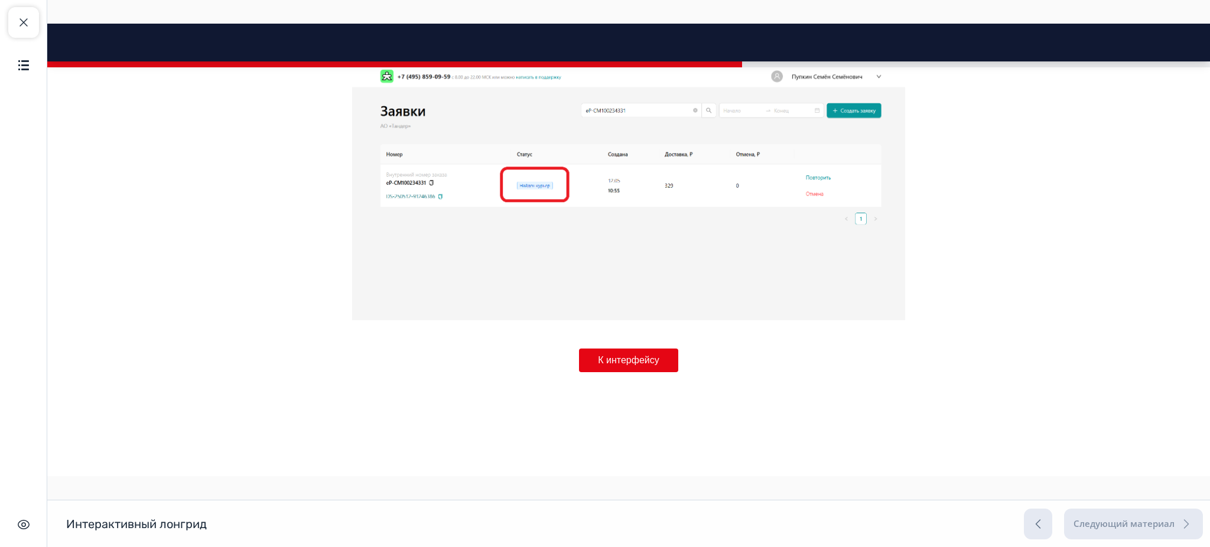
click at [589, 358] on button "К интерфейсу" at bounding box center [628, 361] width 99 height 24
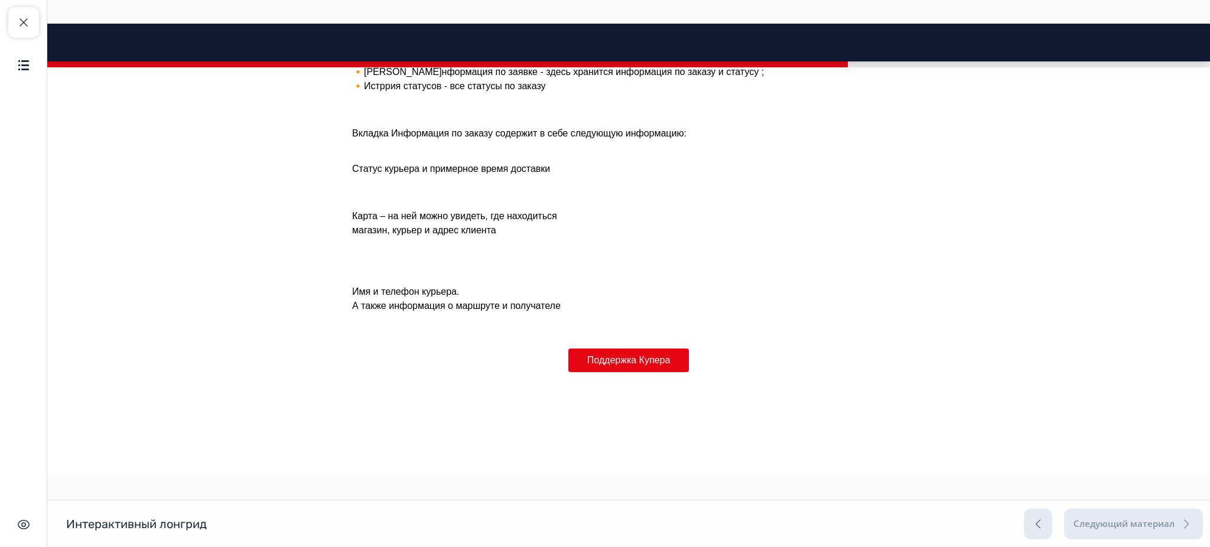
scroll to position [8365, 0]
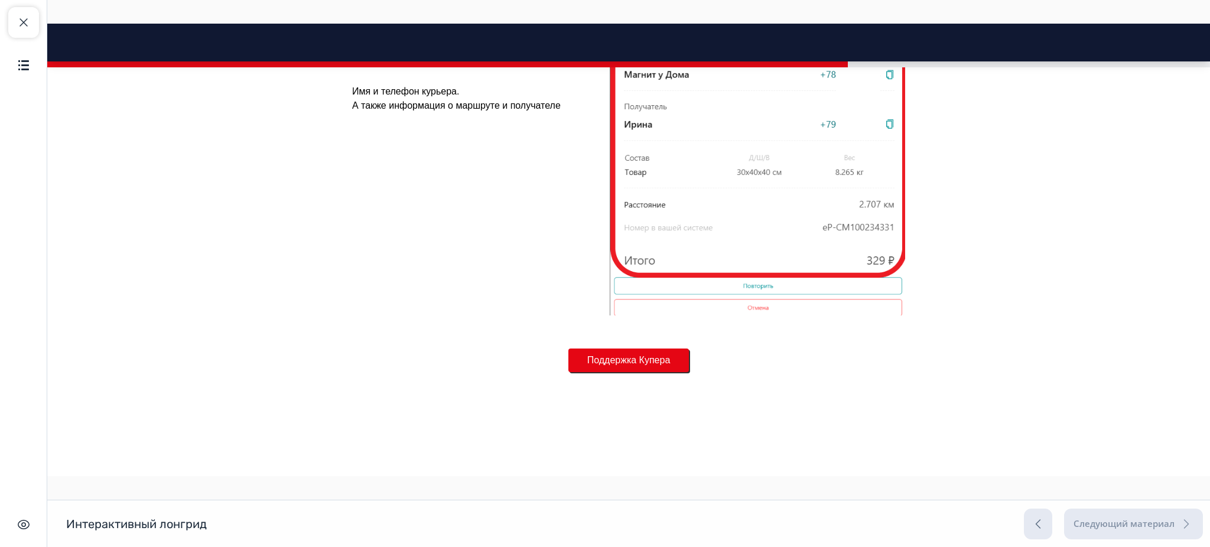
click at [590, 365] on button "Поддержка Купера" at bounding box center [628, 361] width 121 height 24
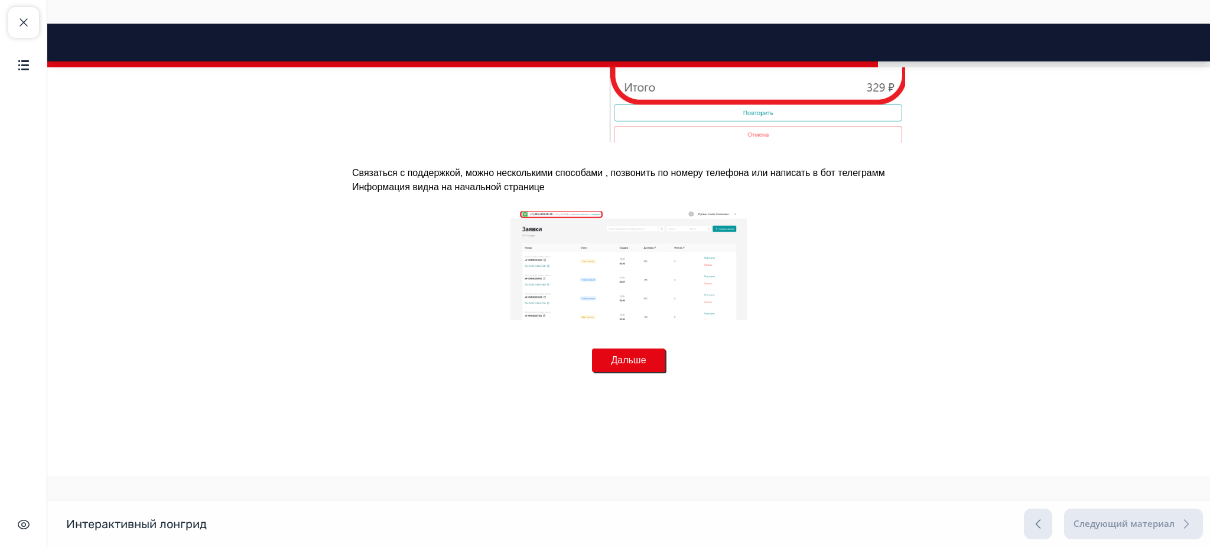
click at [592, 362] on button "Дальше" at bounding box center [628, 361] width 73 height 24
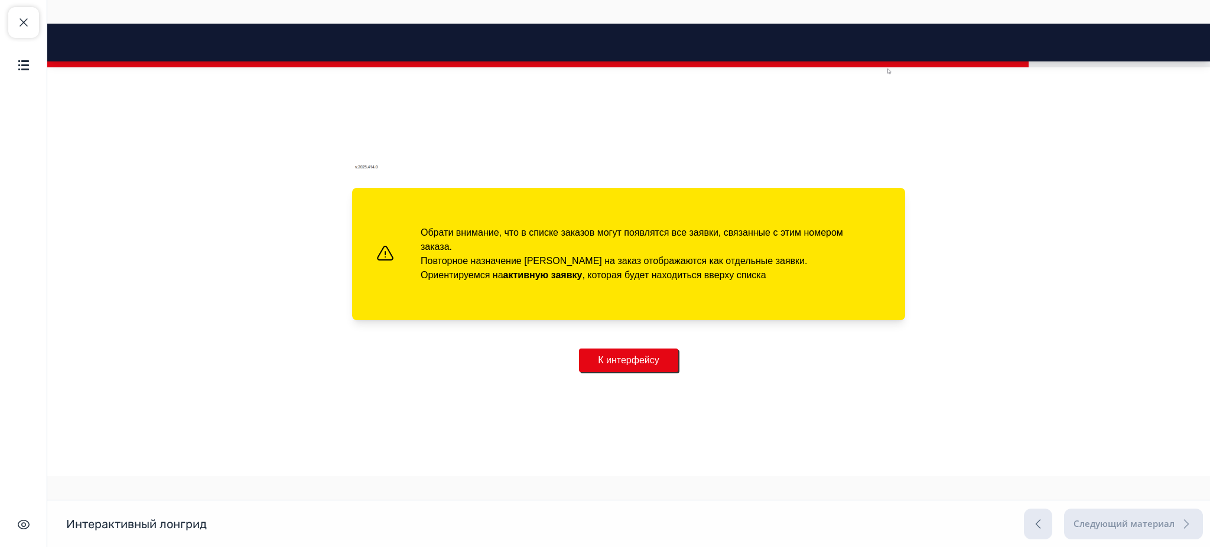
click at [588, 362] on button "К интерфейсу" at bounding box center [628, 361] width 99 height 24
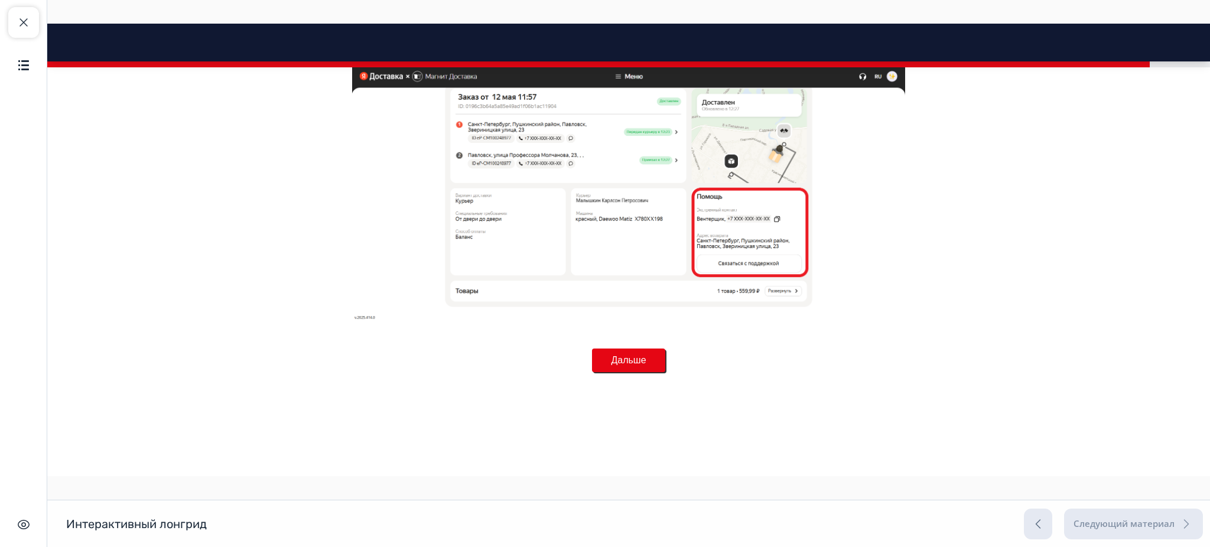
click at [592, 358] on button "Дальше" at bounding box center [628, 361] width 73 height 24
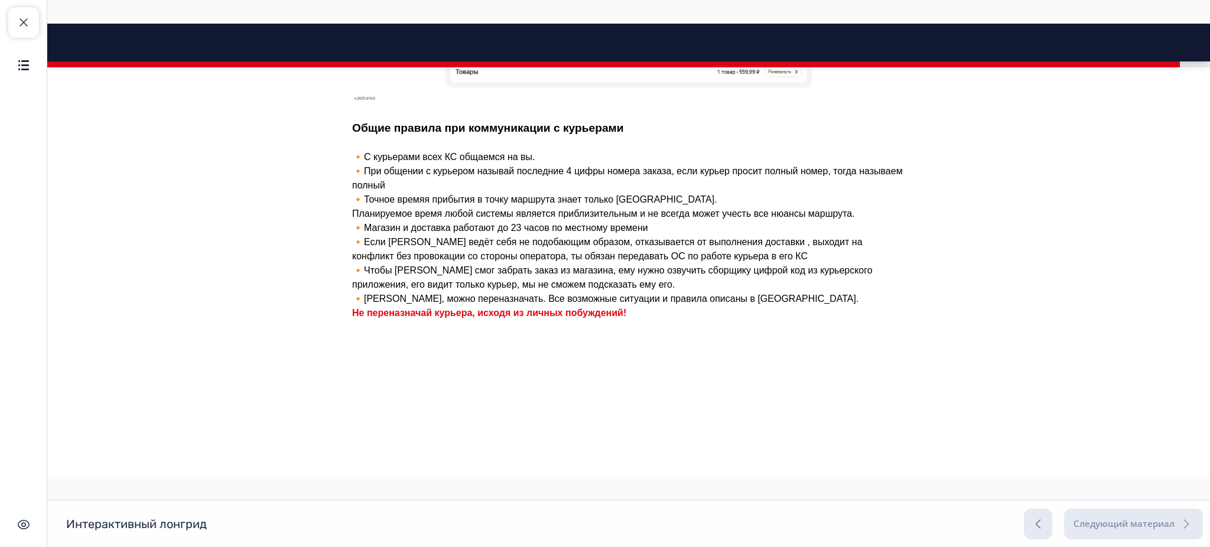
scroll to position [11426, 0]
click at [592, 359] on button "К итогам" at bounding box center [629, 361] width 76 height 24
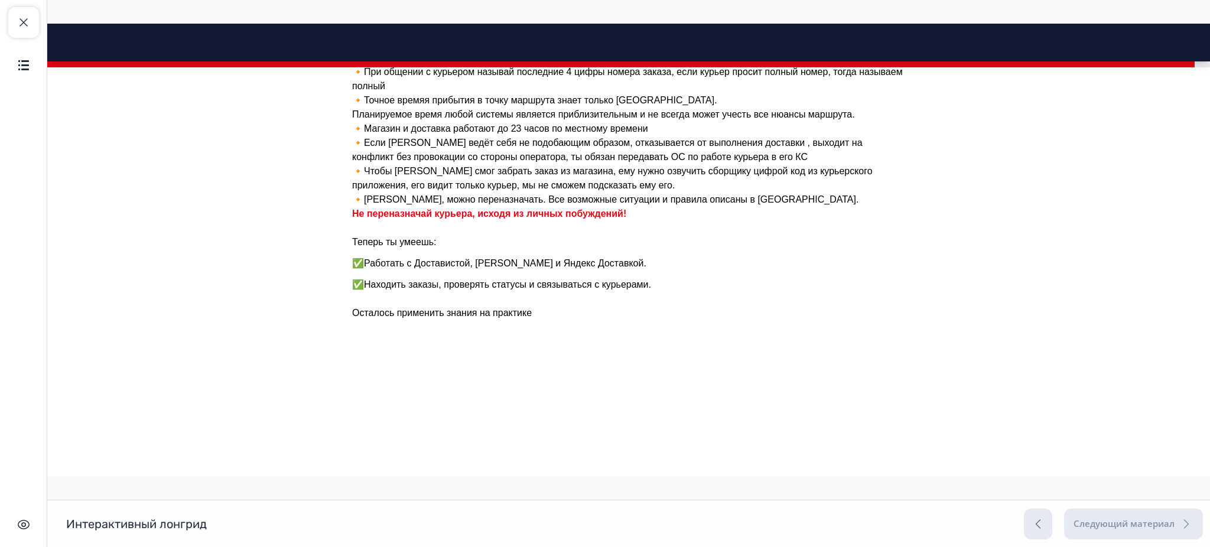
scroll to position [11526, 0]
click at [592, 362] on button "Что дальше?" at bounding box center [629, 361] width 96 height 24
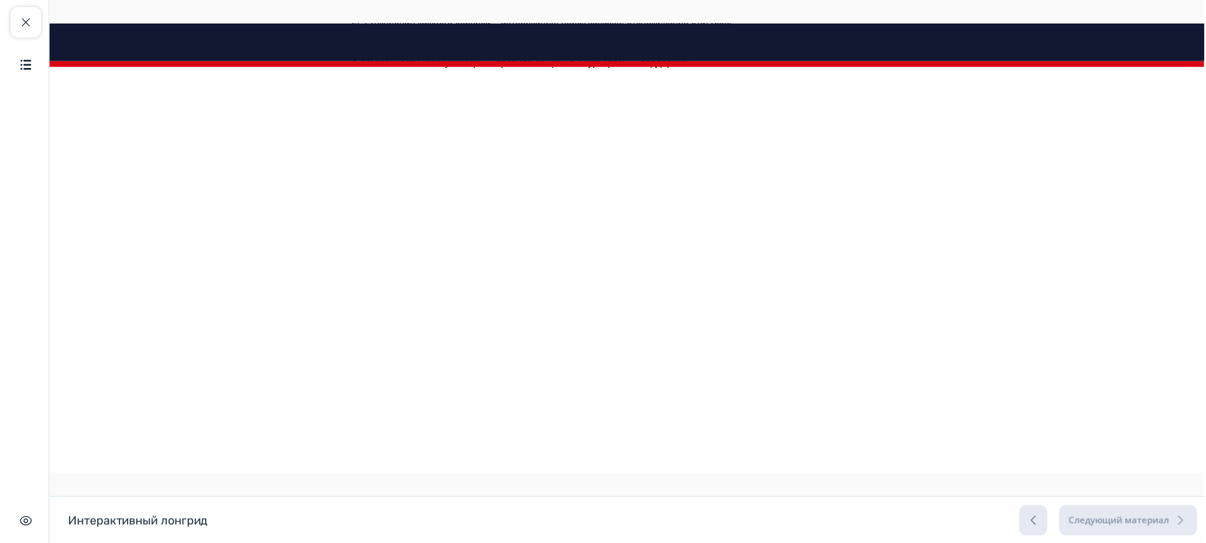
scroll to position [0, 0]
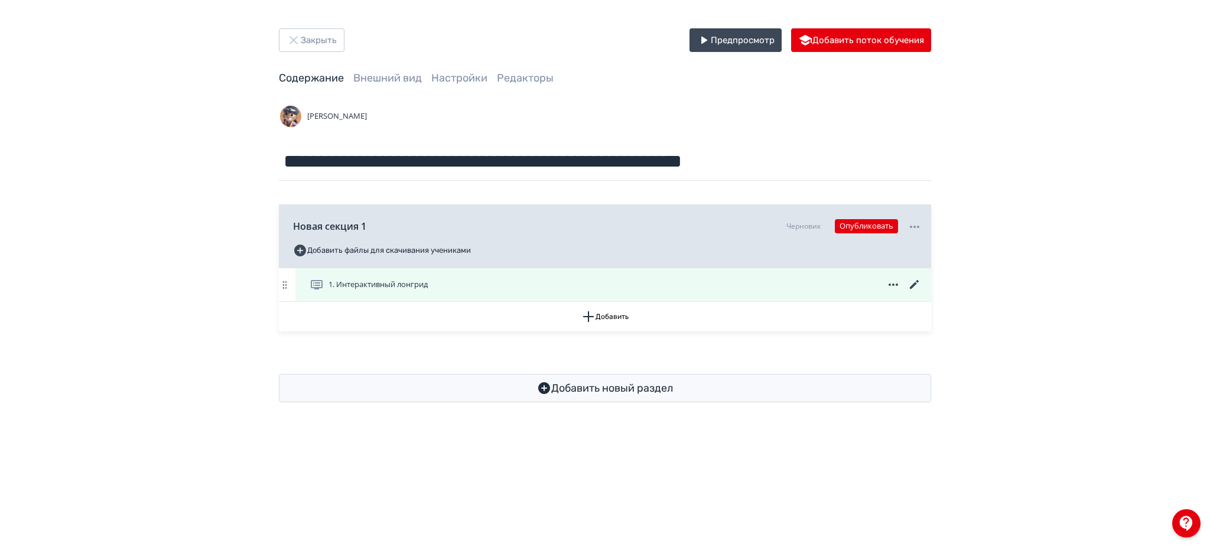
click at [913, 279] on icon at bounding box center [915, 285] width 14 height 14
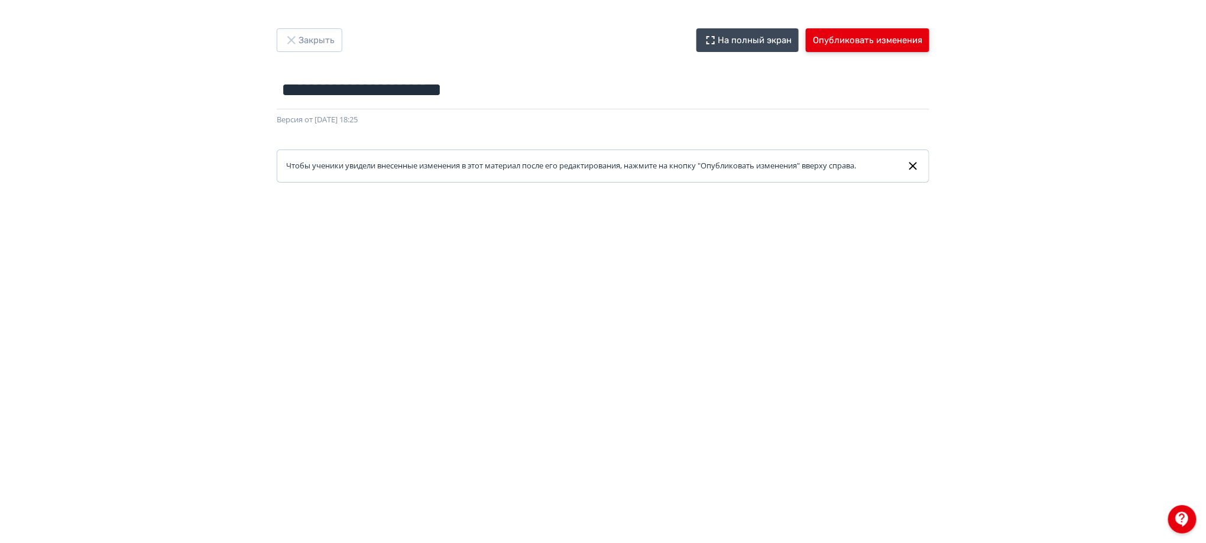
click at [863, 34] on button "Опубликовать изменения" at bounding box center [867, 40] width 124 height 24
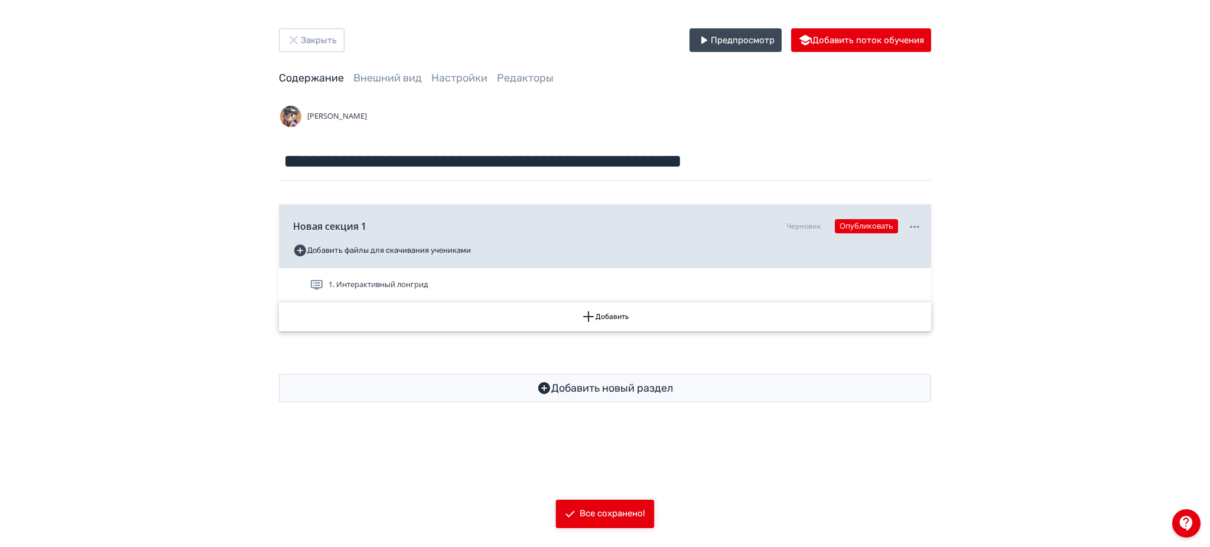
click at [622, 316] on button "Добавить" at bounding box center [605, 317] width 652 height 30
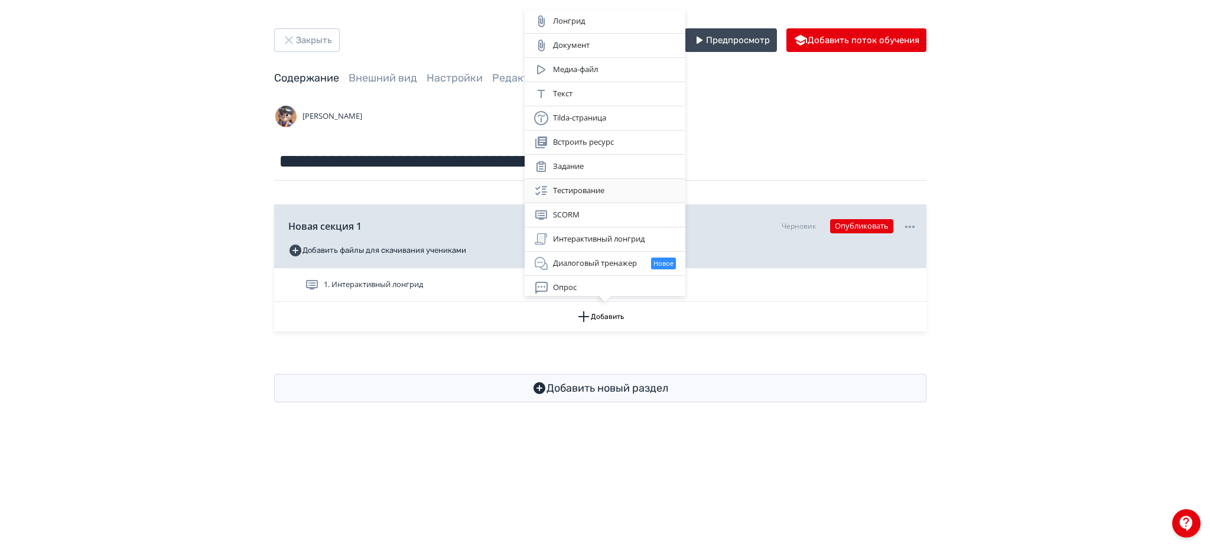
click at [580, 189] on div "Тестирование" at bounding box center [605, 191] width 142 height 14
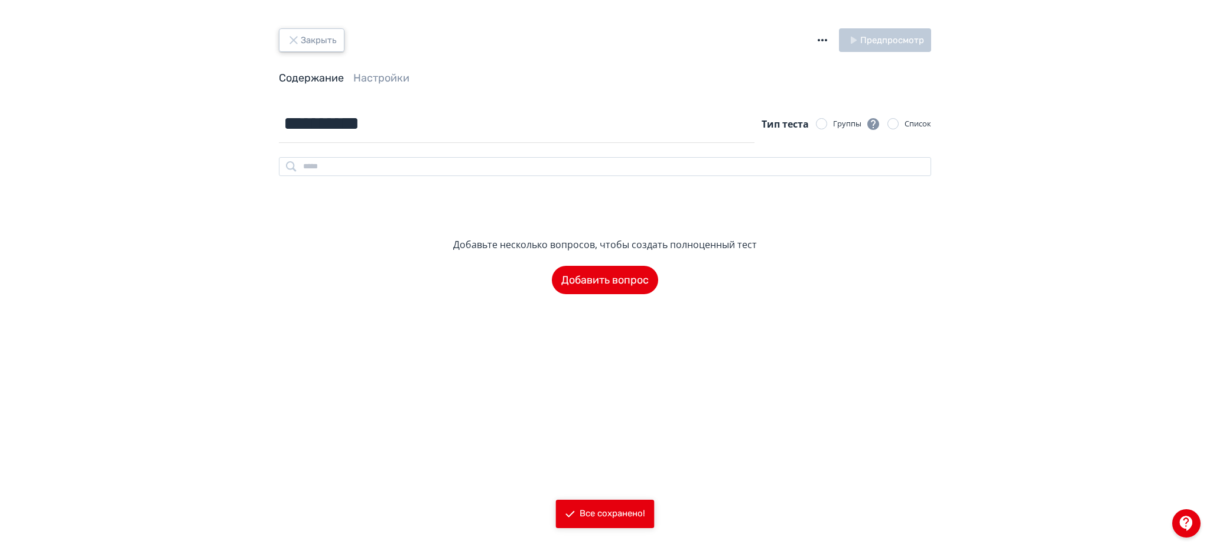
click at [314, 38] on button "Закрыть" at bounding box center [312, 40] width 66 height 24
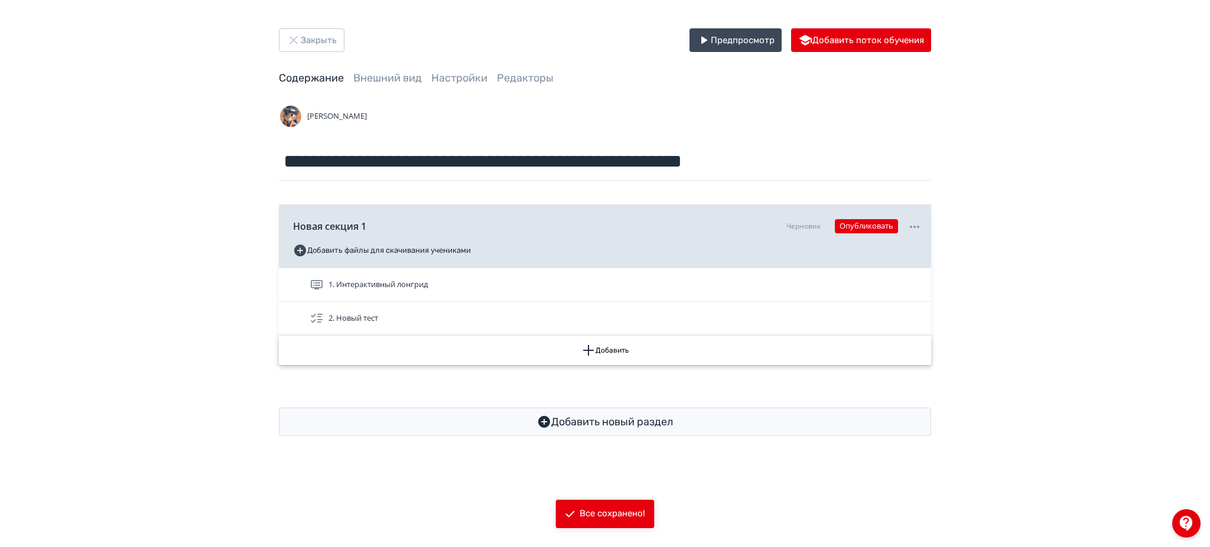
click at [592, 347] on icon "button" at bounding box center [588, 350] width 14 height 14
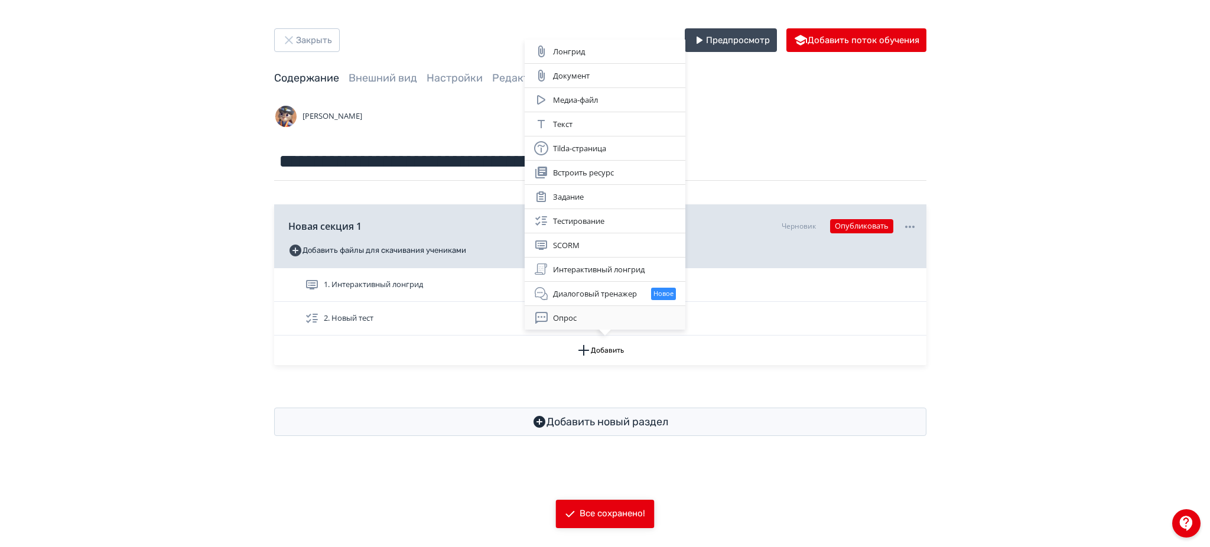
click at [577, 317] on div "Опрос" at bounding box center [605, 318] width 142 height 14
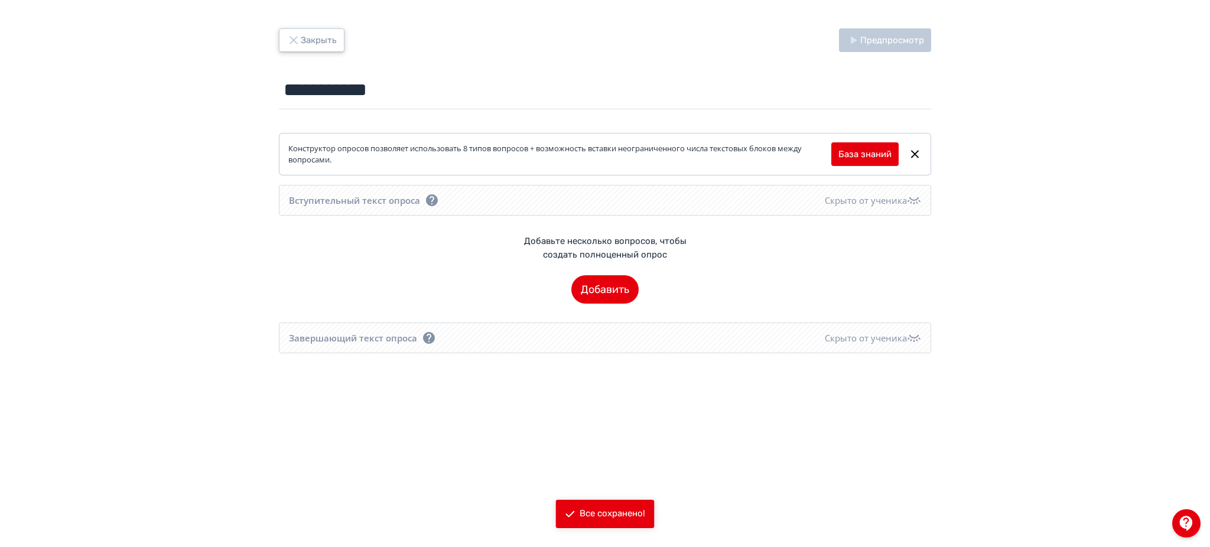
click at [320, 41] on button "Закрыть" at bounding box center [312, 40] width 66 height 24
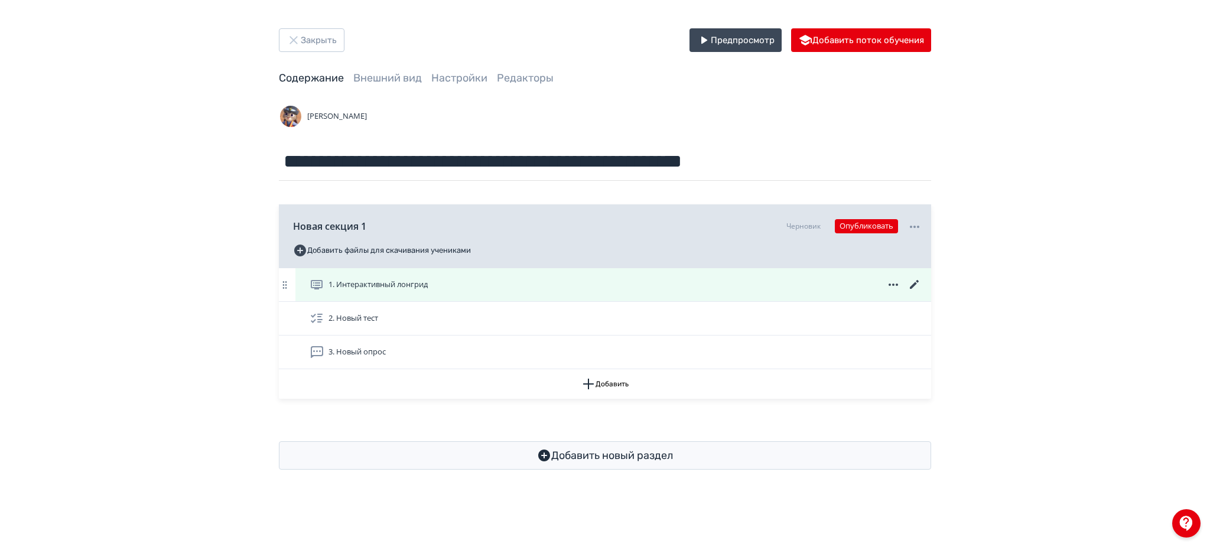
click at [914, 284] on icon at bounding box center [914, 284] width 9 height 9
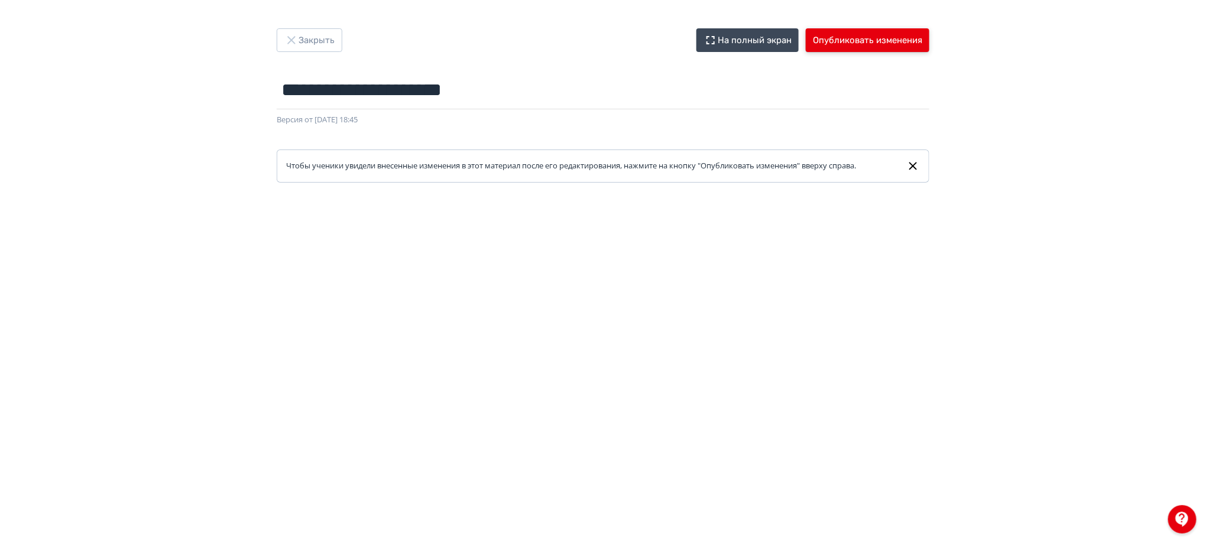
click at [876, 33] on button "Опубликовать изменения" at bounding box center [867, 40] width 124 height 24
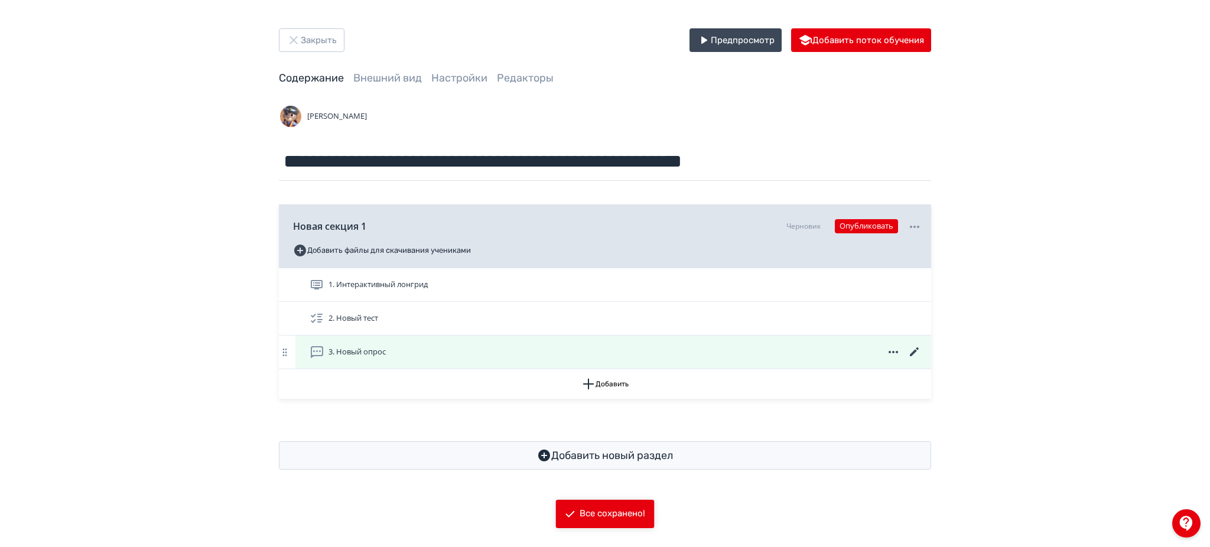
click at [914, 352] on icon at bounding box center [914, 351] width 9 height 9
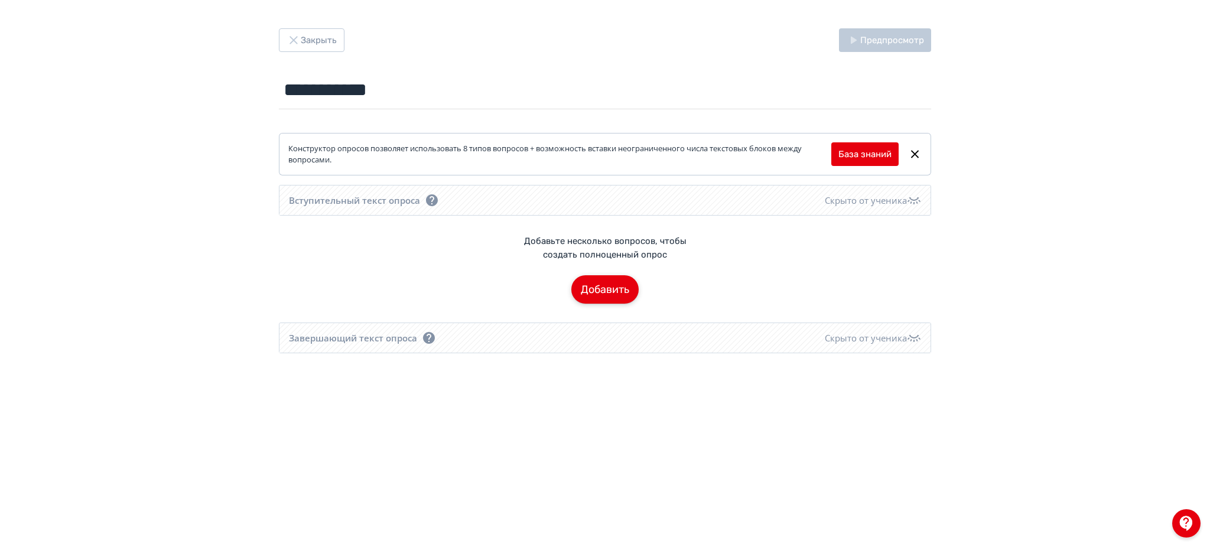
click at [610, 292] on button "Добавить" at bounding box center [604, 289] width 67 height 28
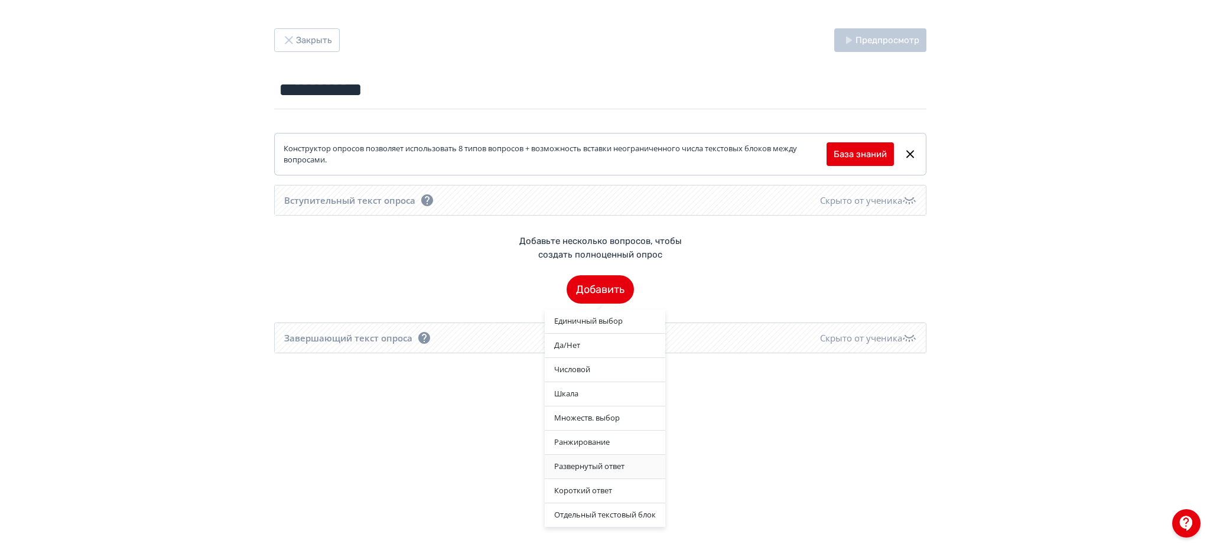
click at [589, 468] on div "Развернутый ответ" at bounding box center [605, 467] width 121 height 24
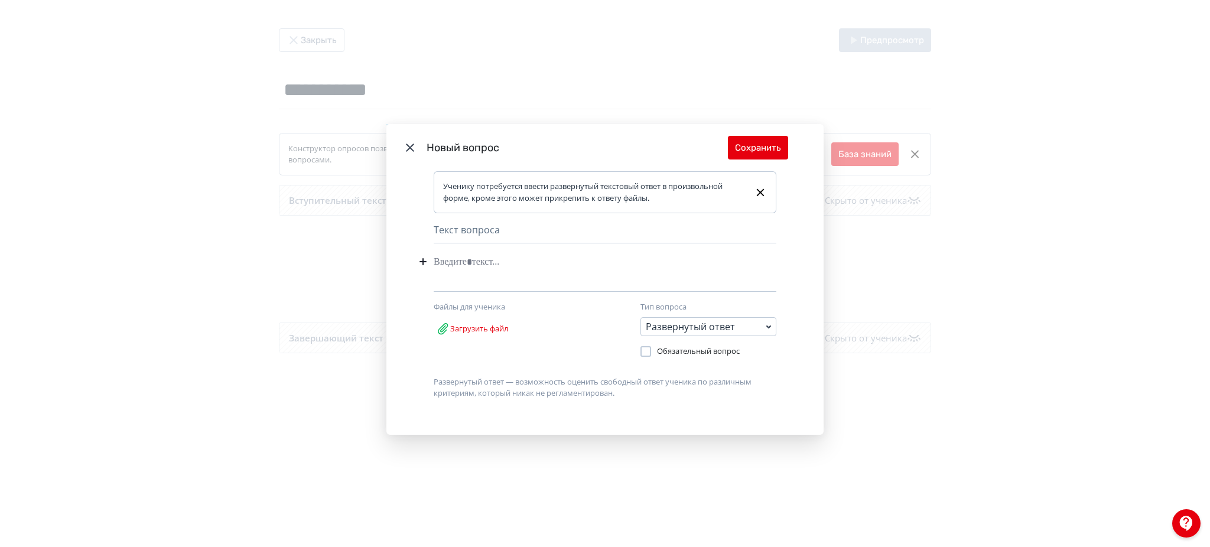
click at [498, 271] on div "Modal" at bounding box center [587, 262] width 307 height 22
drag, startPoint x: 480, startPoint y: 261, endPoint x: 486, endPoint y: 262, distance: 5.9
click at [486, 262] on div "**********" at bounding box center [587, 262] width 307 height 22
click at [758, 149] on button "Сохранить" at bounding box center [758, 148] width 60 height 24
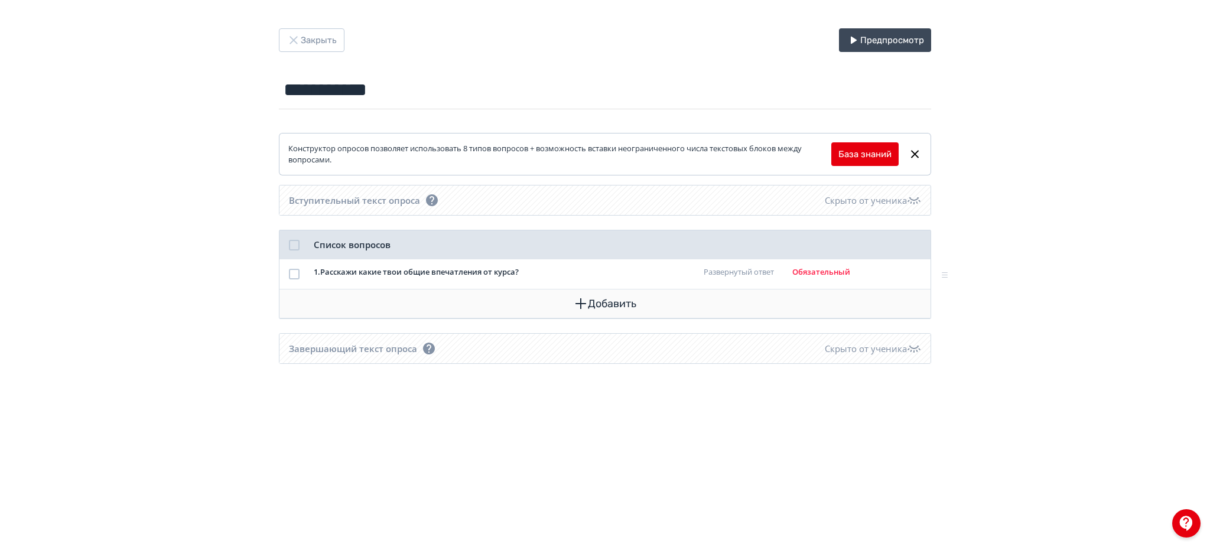
click at [618, 303] on button "Добавить" at bounding box center [605, 304] width 632 height 28
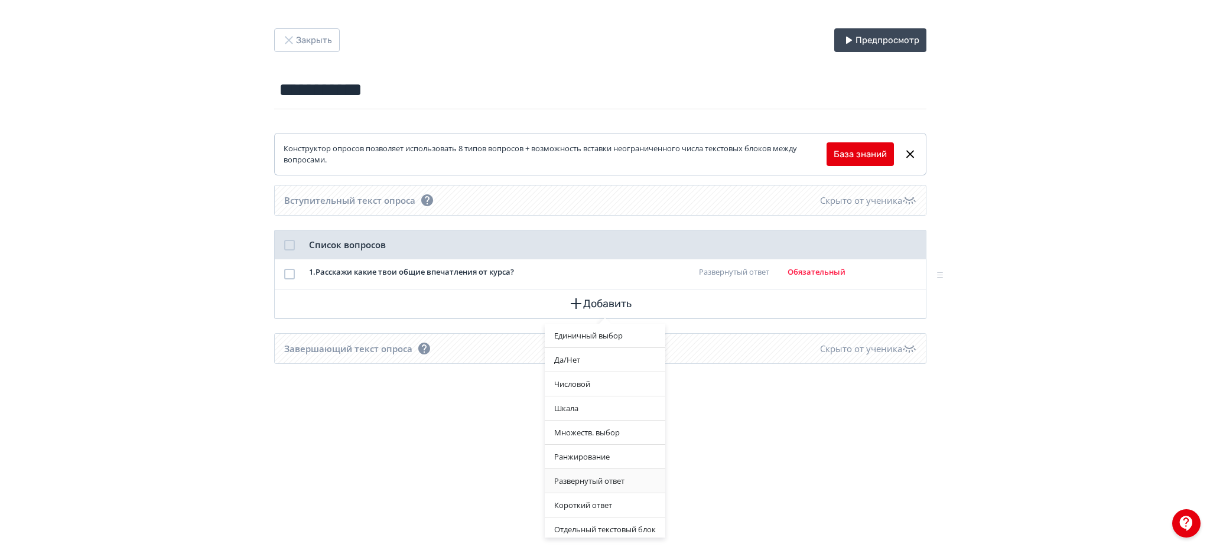
click at [598, 481] on div "Развернутый ответ" at bounding box center [605, 481] width 121 height 24
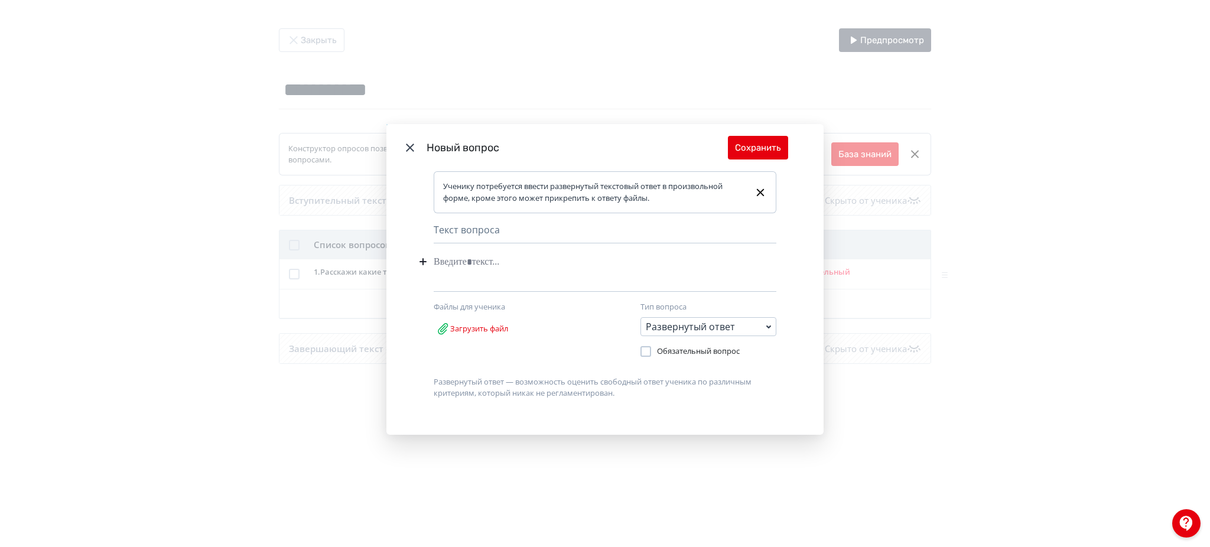
click at [544, 262] on div "Modal" at bounding box center [587, 262] width 307 height 22
paste div "Modal"
drag, startPoint x: 755, startPoint y: 141, endPoint x: 749, endPoint y: 158, distance: 17.4
click at [755, 143] on button "Сохранить" at bounding box center [758, 148] width 60 height 24
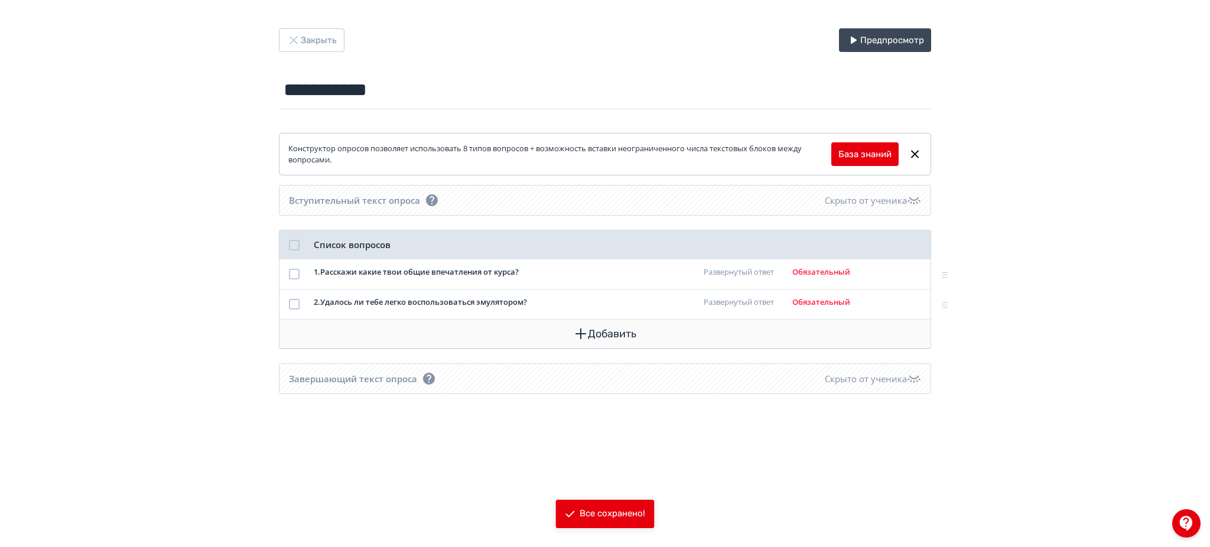
click at [626, 336] on button "Добавить" at bounding box center [605, 334] width 632 height 28
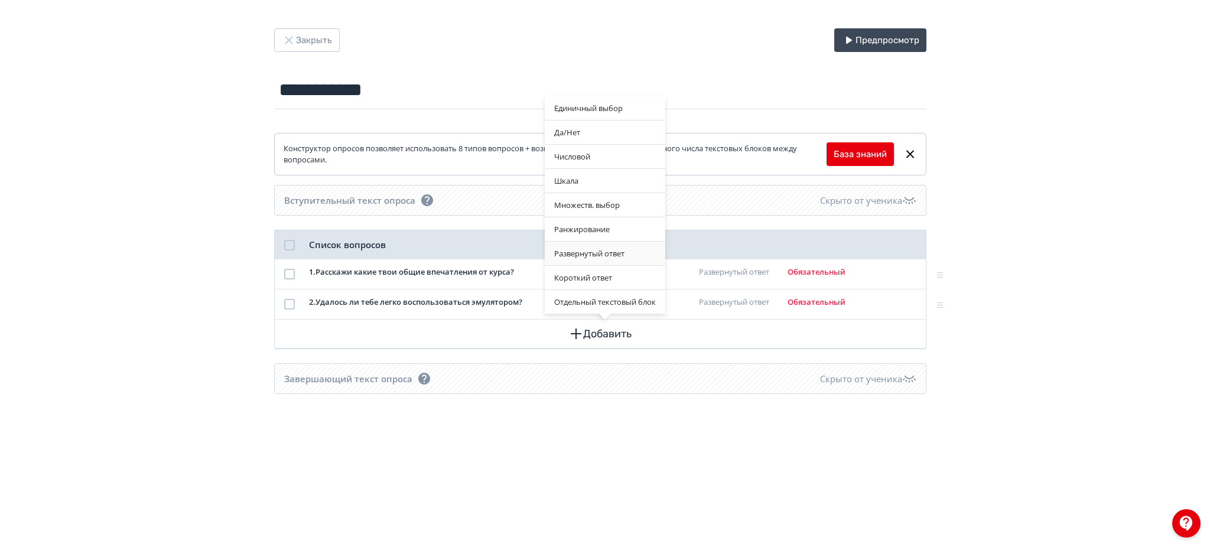
click at [607, 254] on div "Развернутый ответ" at bounding box center [605, 254] width 121 height 24
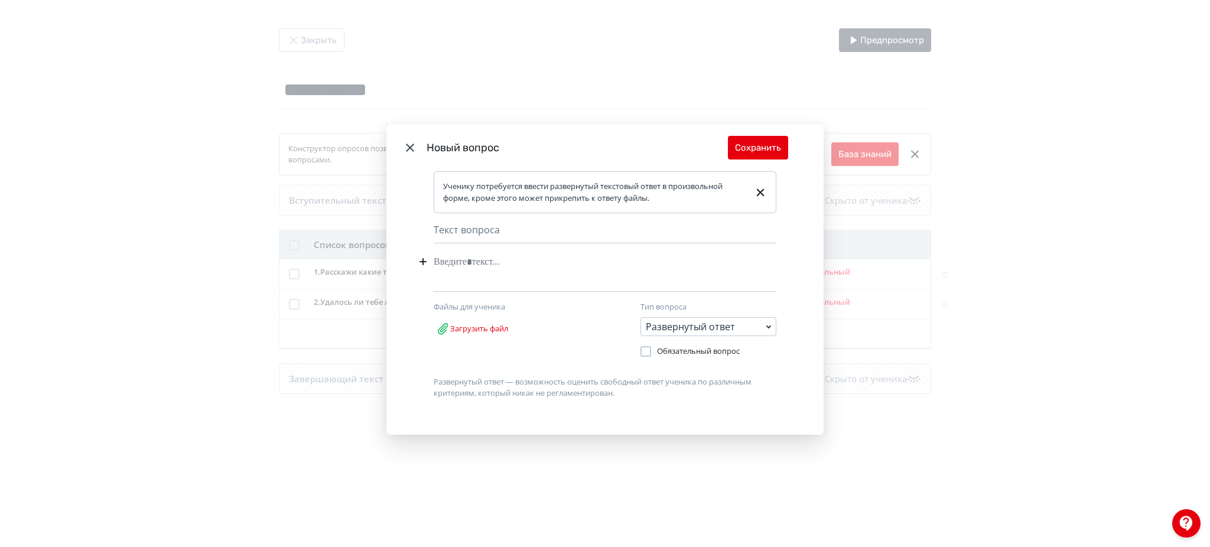
click at [553, 274] on div "Modal" at bounding box center [587, 271] width 307 height 40
click at [534, 259] on div "Modal" at bounding box center [587, 262] width 307 height 22
paste div "Modal"
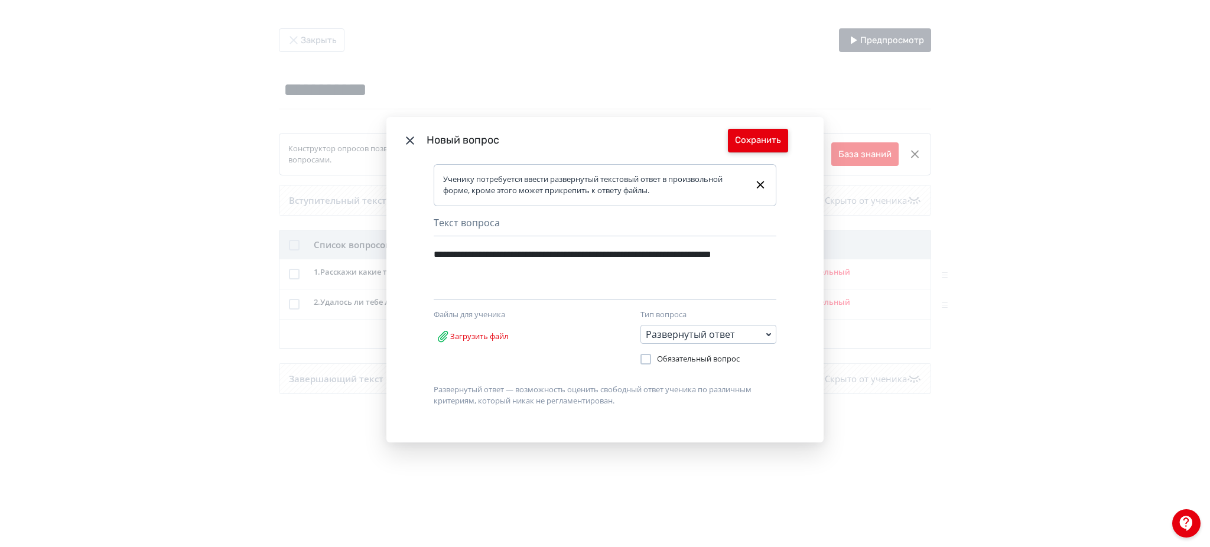
click at [749, 138] on button "Сохранить" at bounding box center [758, 141] width 60 height 24
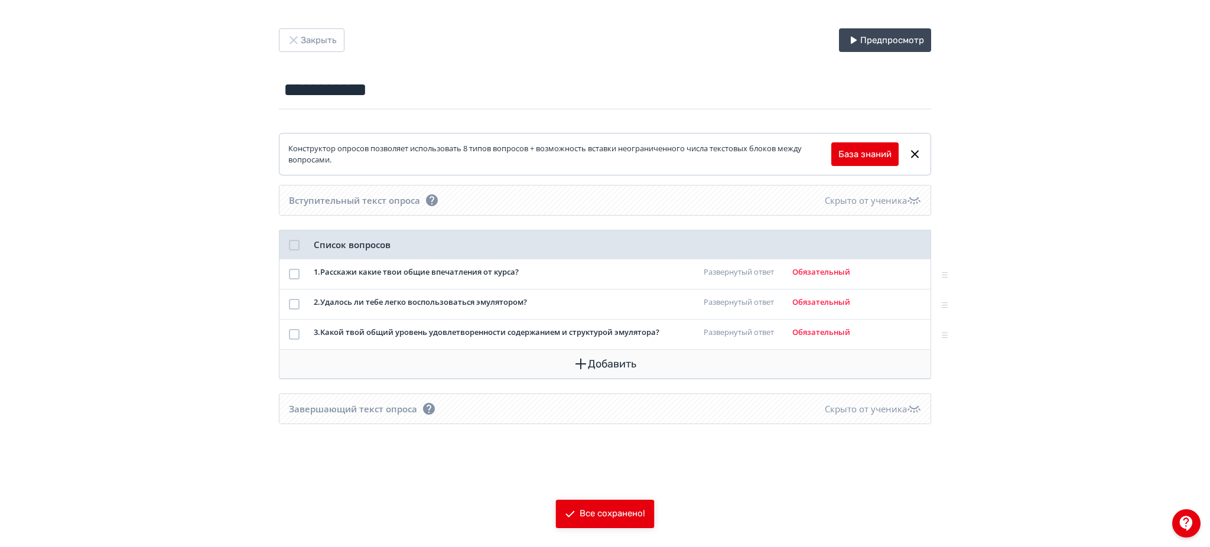
click at [602, 368] on button "Добавить" at bounding box center [605, 364] width 632 height 28
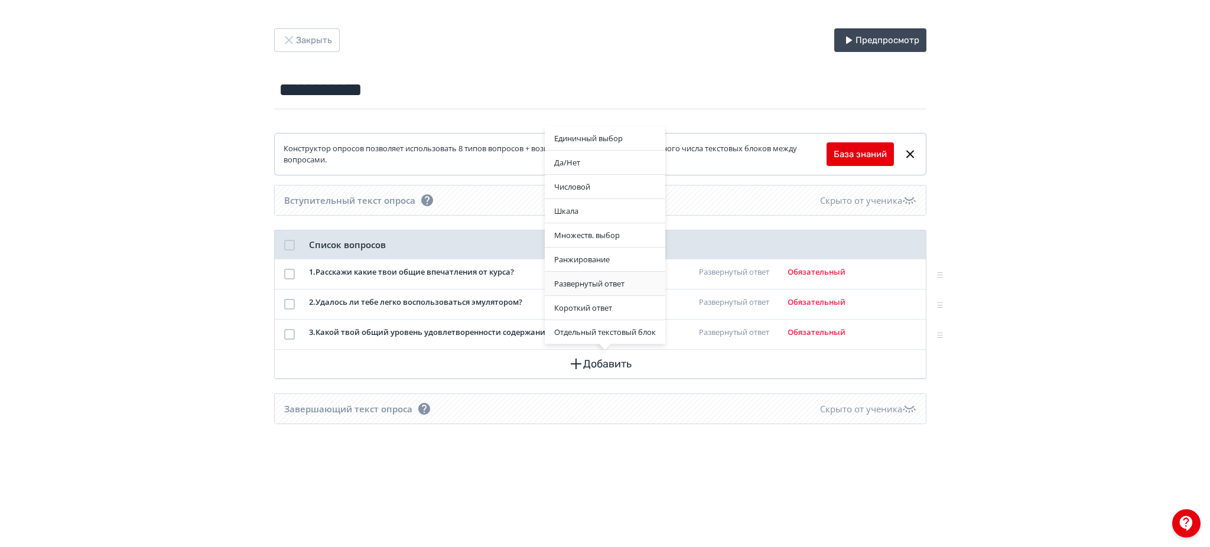
click at [611, 282] on div "Развернутый ответ" at bounding box center [605, 284] width 121 height 24
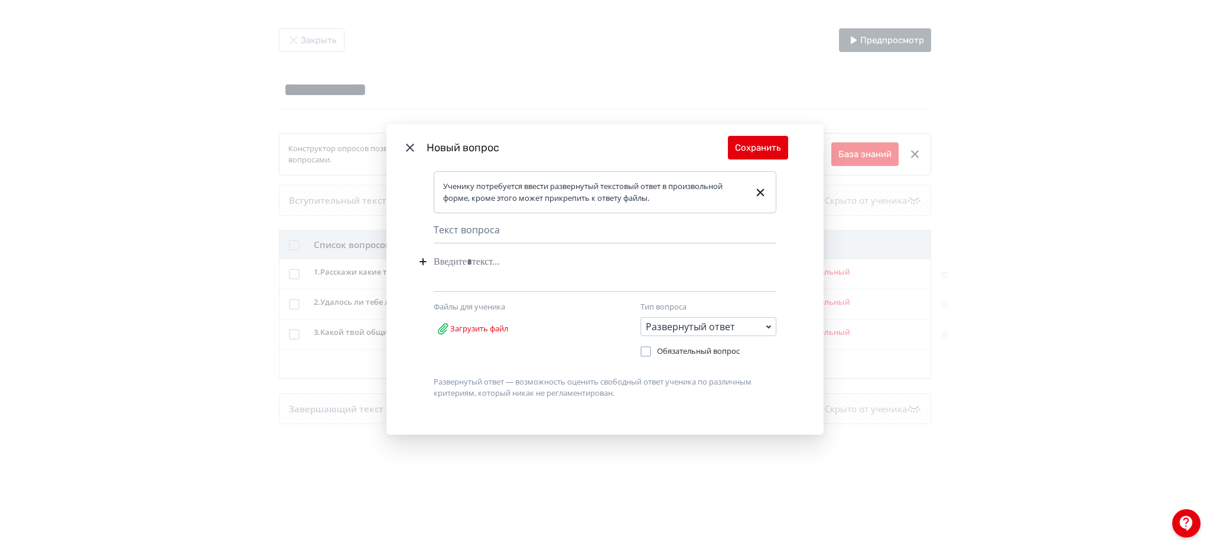
paste div "Modal"
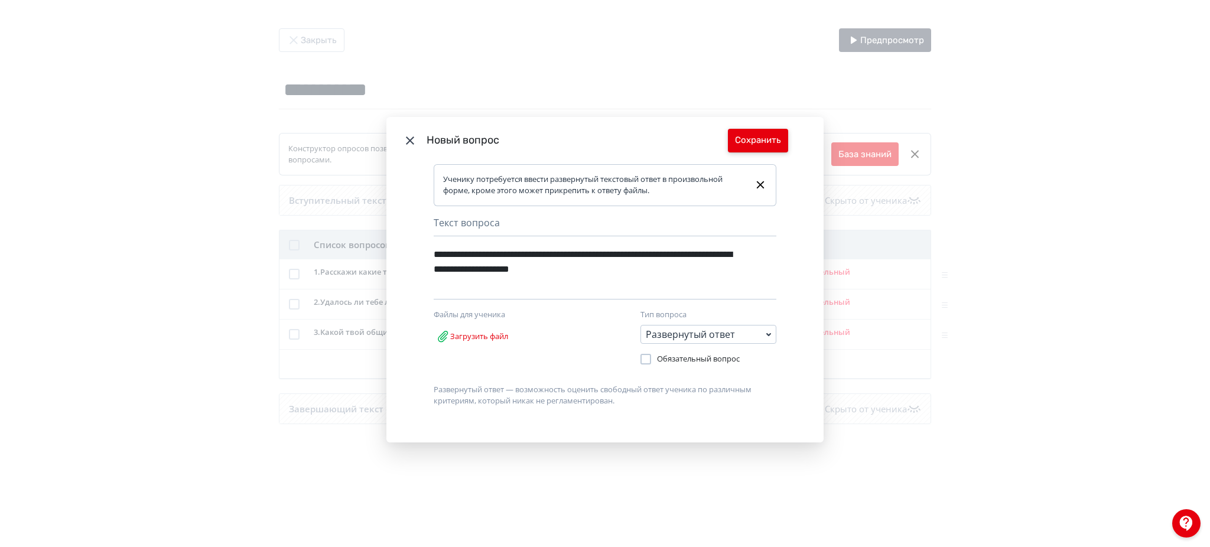
click at [761, 131] on button "Сохранить" at bounding box center [758, 141] width 60 height 24
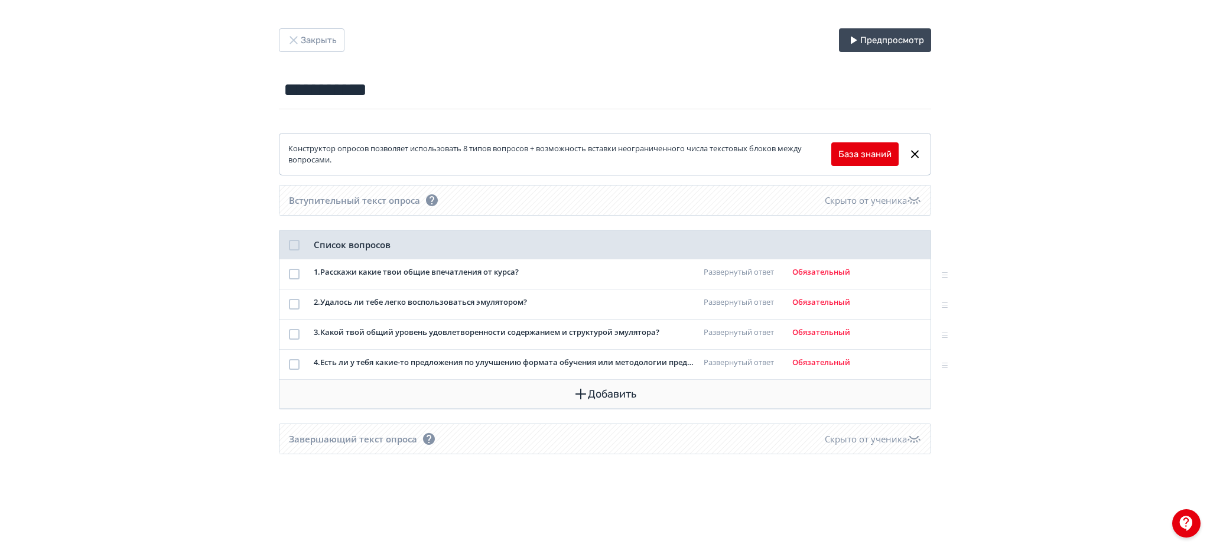
click at [620, 404] on button "Добавить" at bounding box center [605, 394] width 632 height 28
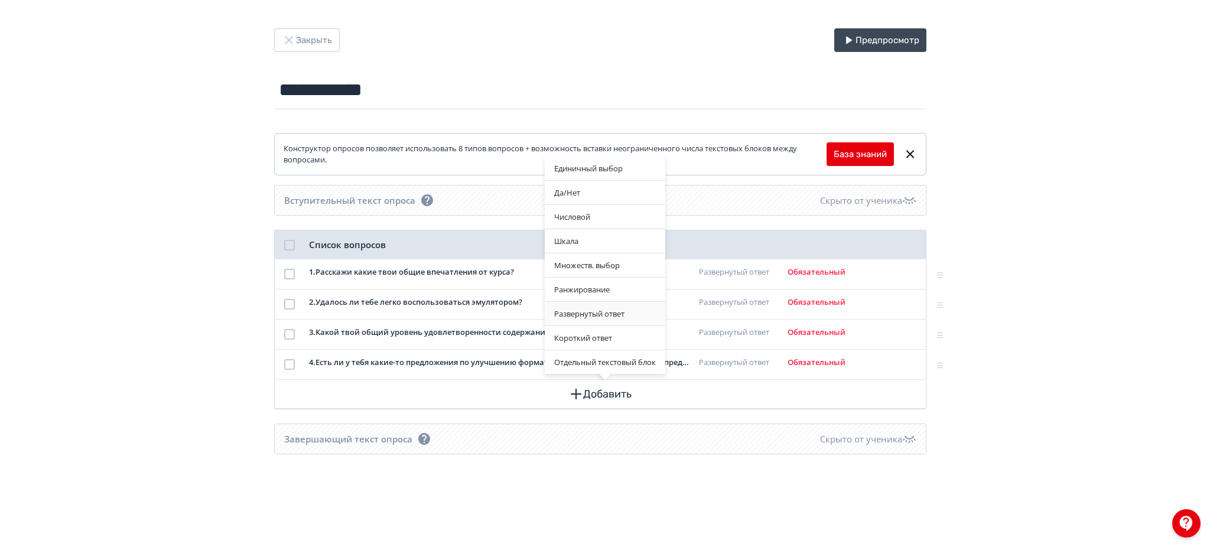
click at [603, 317] on div "Развернутый ответ" at bounding box center [605, 314] width 121 height 24
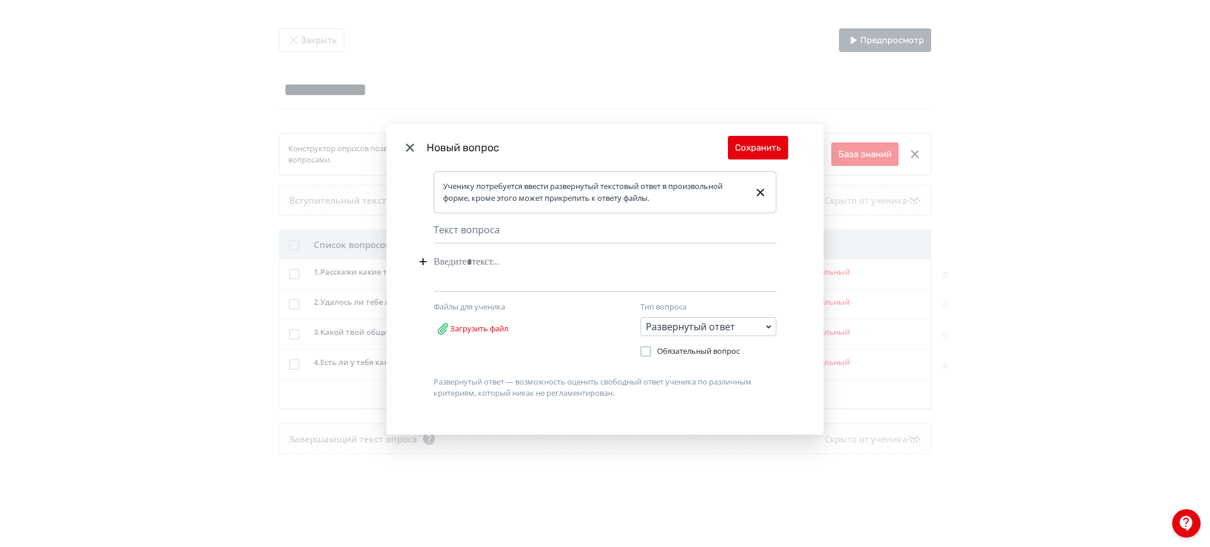
paste div "Modal"
click at [766, 145] on button "Сохранить" at bounding box center [758, 148] width 60 height 24
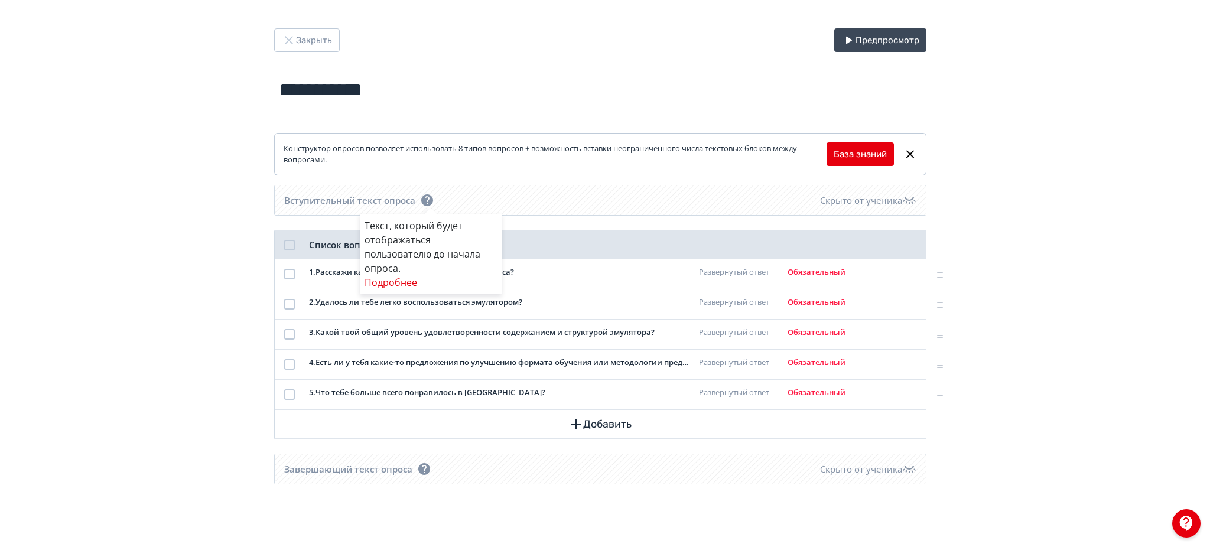
click at [326, 41] on div "Текст, который будет отображаться пользователю до начала опроса. Подробнее" at bounding box center [605, 273] width 1210 height 547
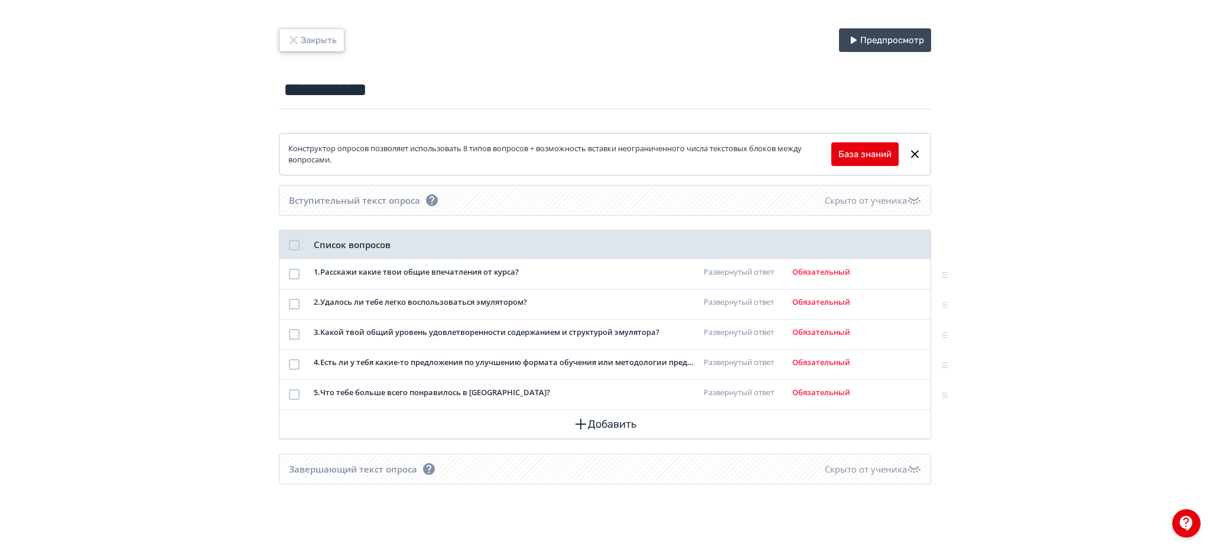
click at [326, 38] on button "Закрыть" at bounding box center [312, 40] width 66 height 24
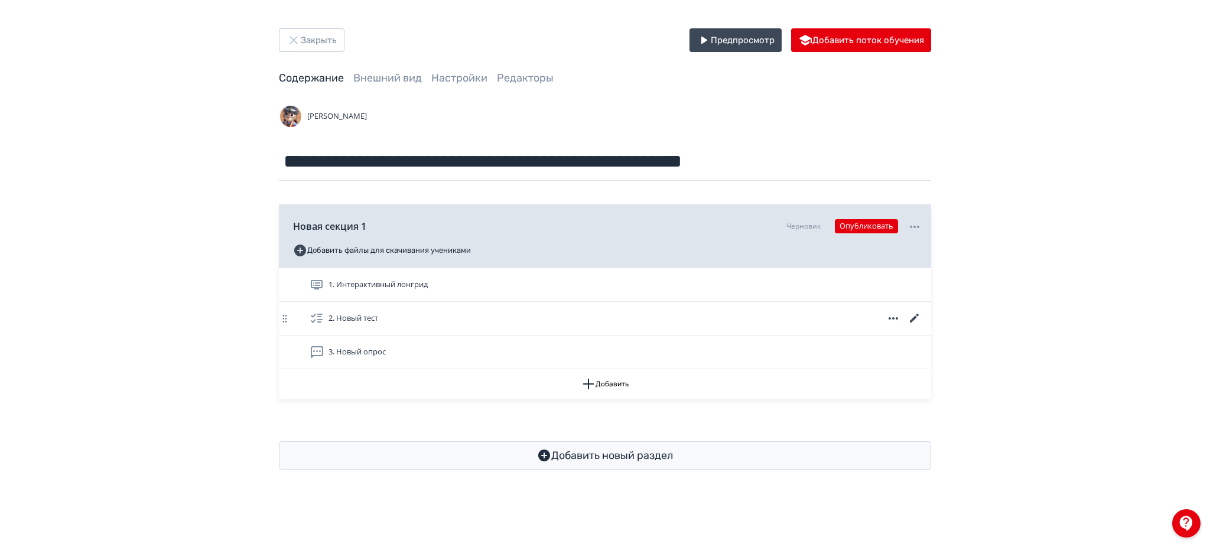
click at [911, 317] on icon at bounding box center [915, 318] width 14 height 14
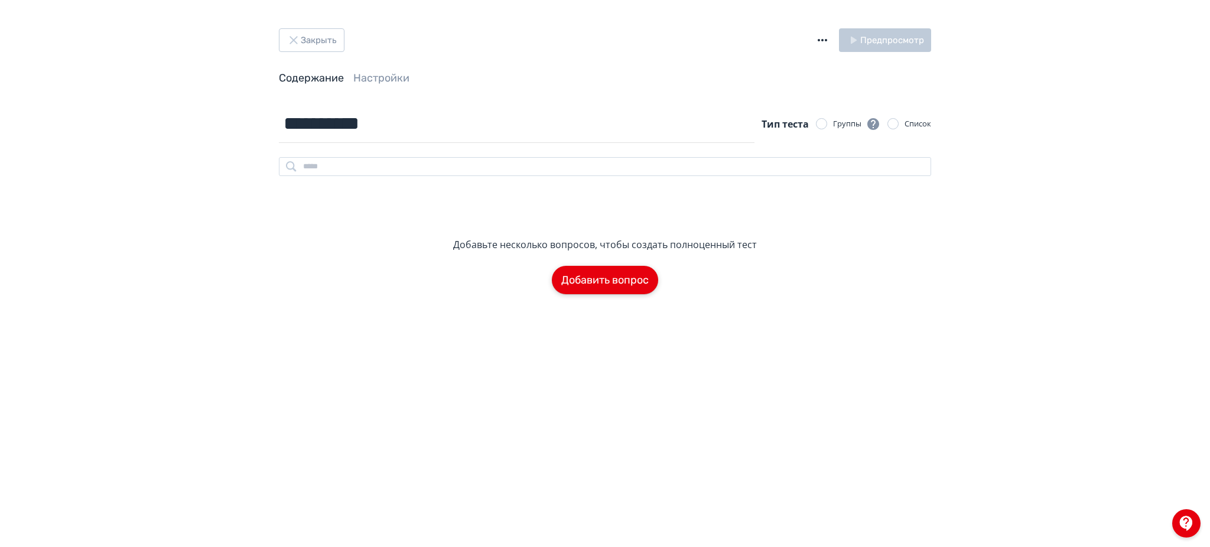
click at [609, 277] on button "Добавить вопрос" at bounding box center [605, 280] width 106 height 28
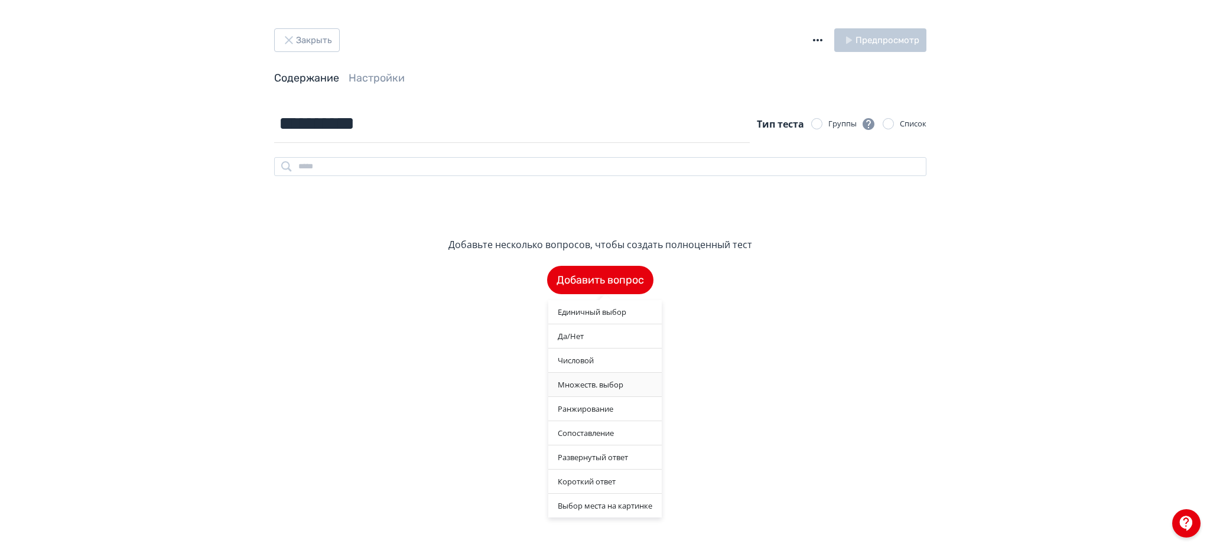
click at [578, 385] on div "Множеств. выбор" at bounding box center [604, 385] width 113 height 24
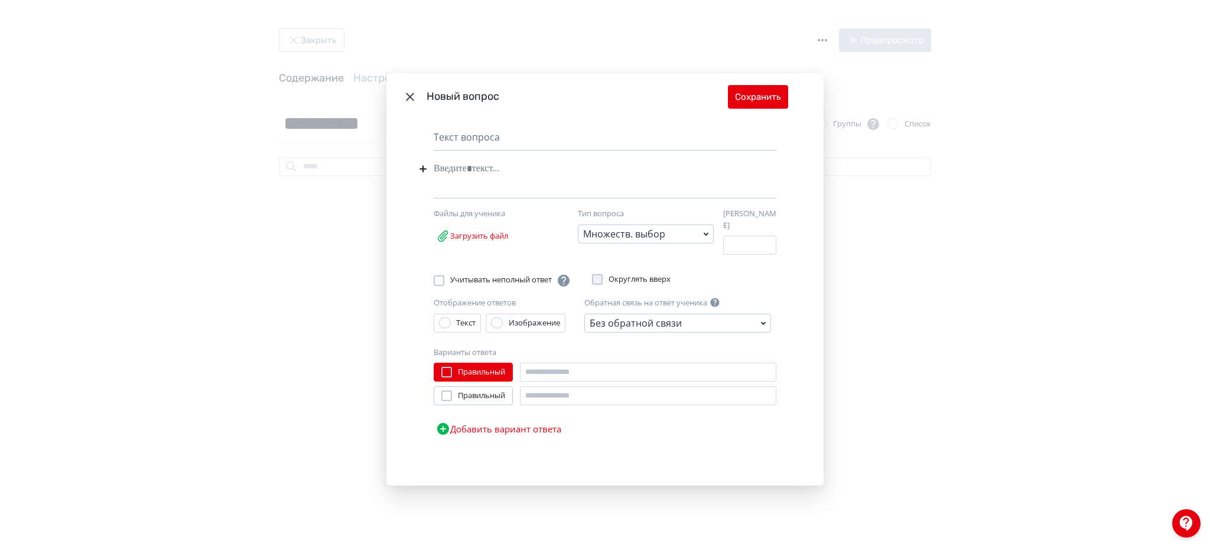
click at [506, 170] on div "Modal" at bounding box center [587, 169] width 307 height 22
click at [549, 174] on div "**********" at bounding box center [587, 169] width 307 height 22
click at [587, 170] on div "**********" at bounding box center [587, 169] width 307 height 22
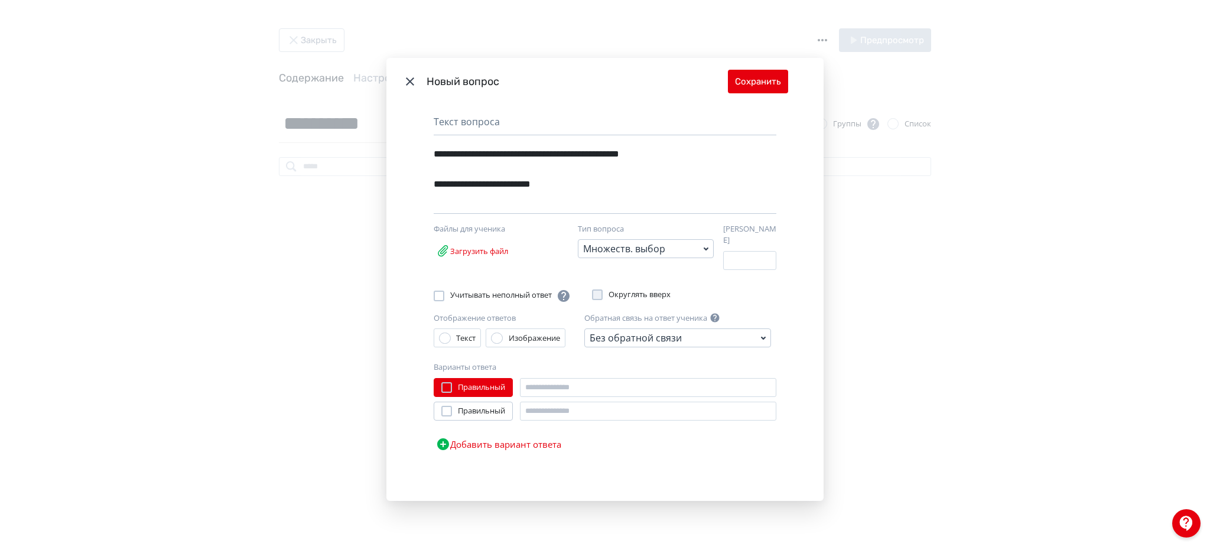
click at [434, 441] on button "Добавить вариант ответа" at bounding box center [499, 445] width 130 height 24
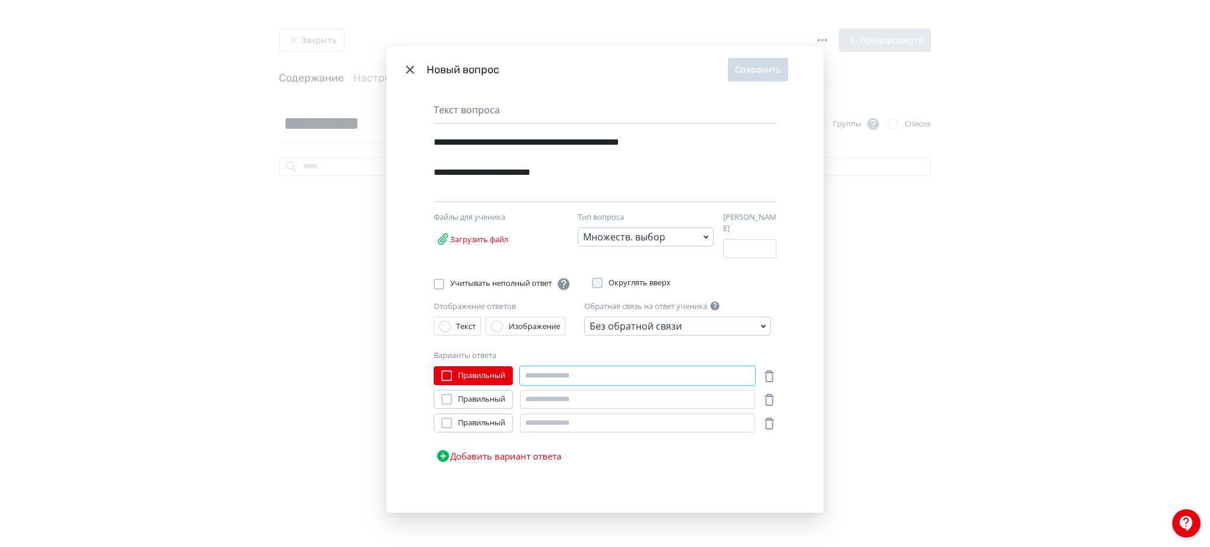
click at [539, 375] on input "Modal" at bounding box center [637, 375] width 235 height 19
type input "******"
click at [534, 400] on input "Modal" at bounding box center [637, 399] width 235 height 19
type input "**********"
click at [544, 416] on input "Modal" at bounding box center [637, 423] width 235 height 19
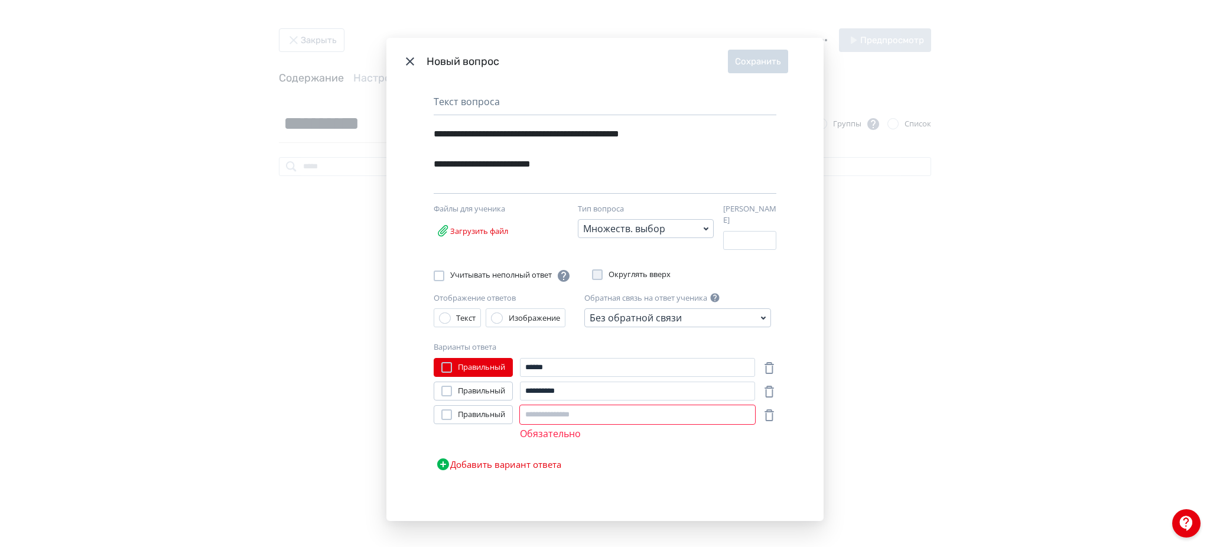
click at [447, 392] on div "Modal" at bounding box center [446, 391] width 11 height 11
click at [442, 409] on label "Правильный" at bounding box center [473, 415] width 64 height 12
click at [545, 413] on input "Modal" at bounding box center [637, 414] width 235 height 19
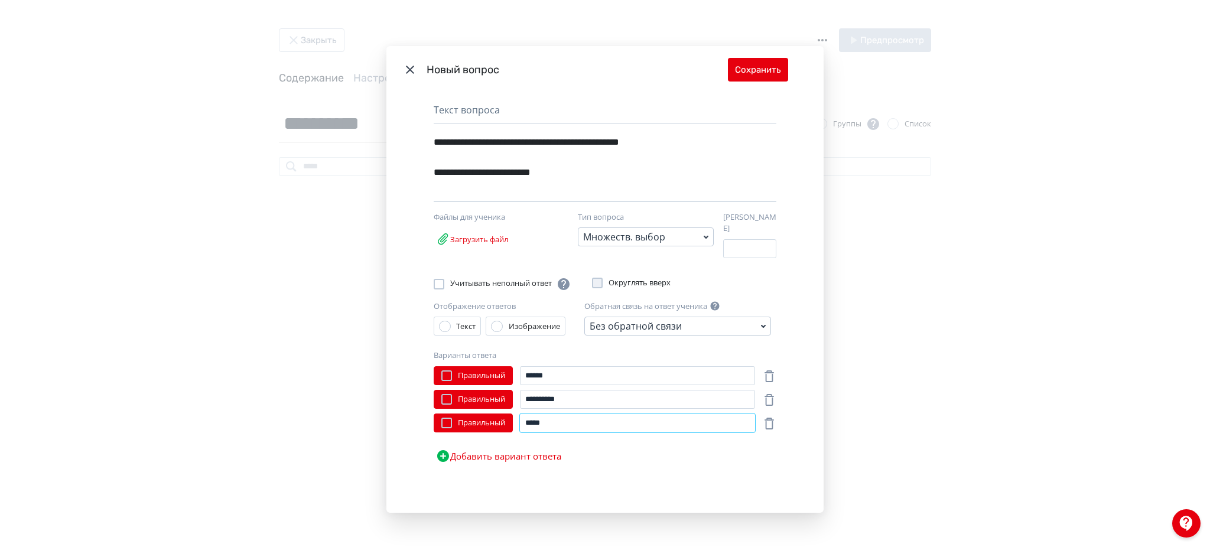
type input "*****"
click at [443, 450] on icon "Modal" at bounding box center [443, 456] width 12 height 12
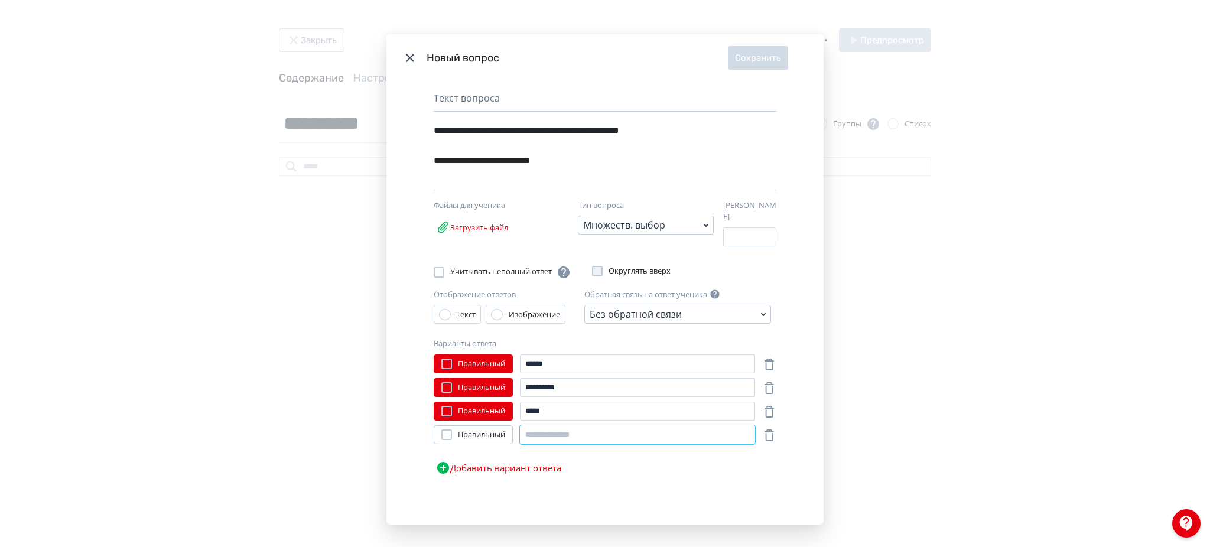
click at [560, 434] on input "Modal" at bounding box center [637, 434] width 235 height 19
type input "*******"
click at [440, 462] on icon "Modal" at bounding box center [443, 468] width 12 height 12
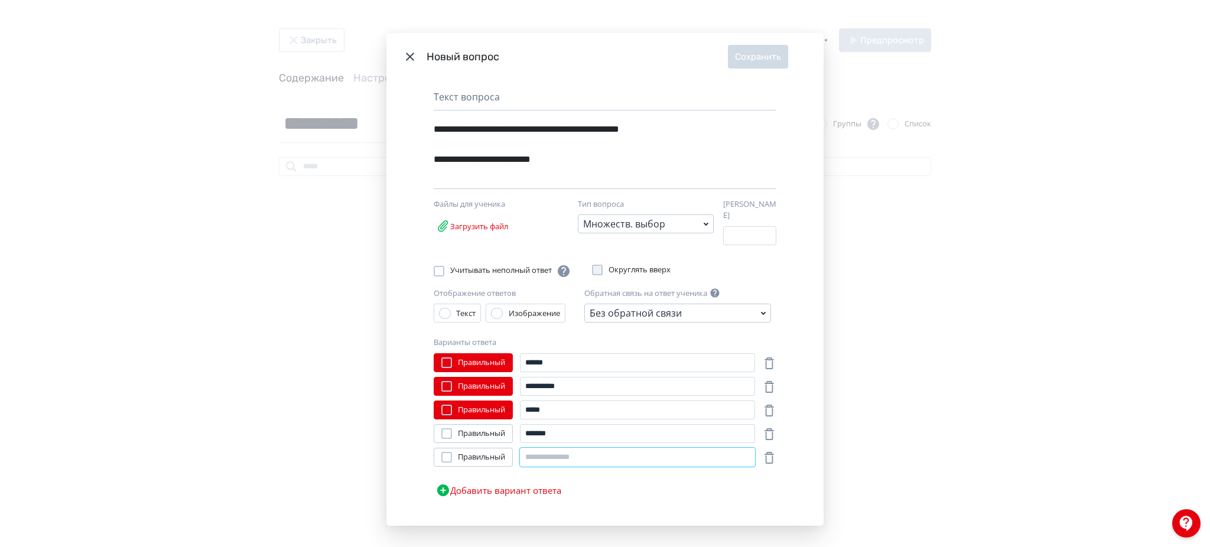
click at [546, 450] on input "Modal" at bounding box center [637, 457] width 235 height 19
type input "*****"
click at [745, 52] on button "Сохранить" at bounding box center [758, 57] width 60 height 24
